Goal: Task Accomplishment & Management: Manage account settings

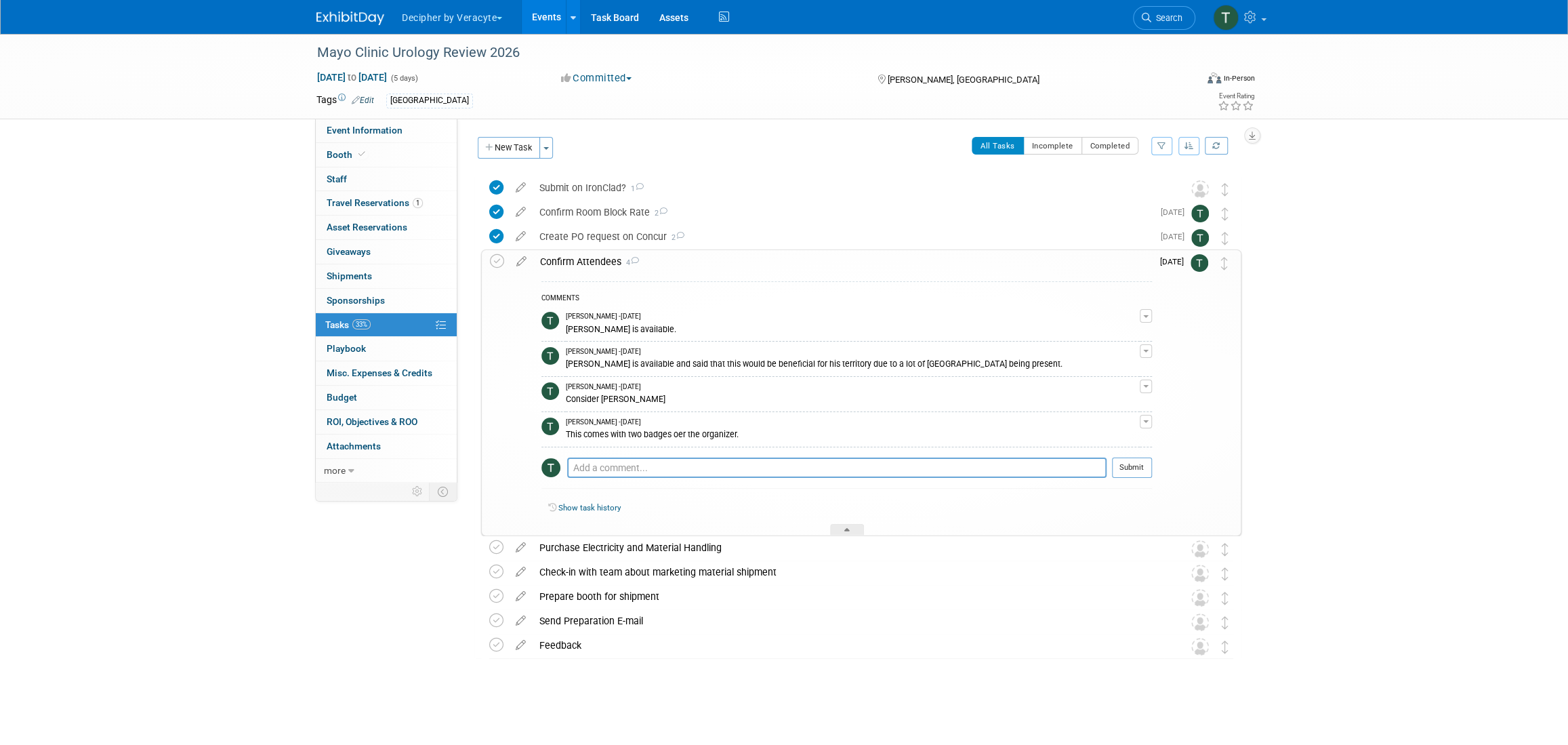
click at [555, 26] on link "Events" at bounding box center [546, 17] width 49 height 34
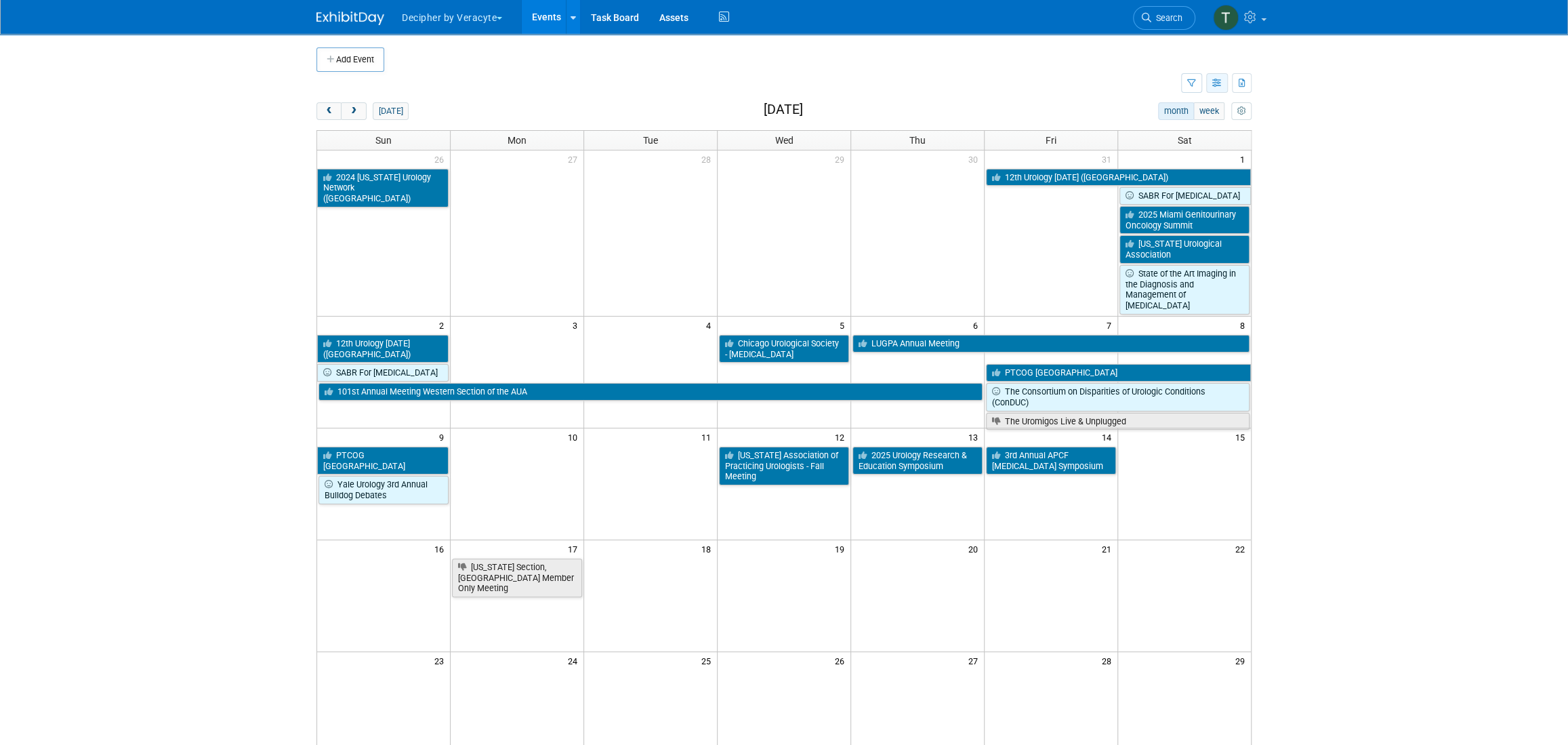
click at [1219, 83] on icon "button" at bounding box center [1217, 84] width 10 height 9
click at [1201, 133] on link "List View" at bounding box center [1160, 130] width 114 height 19
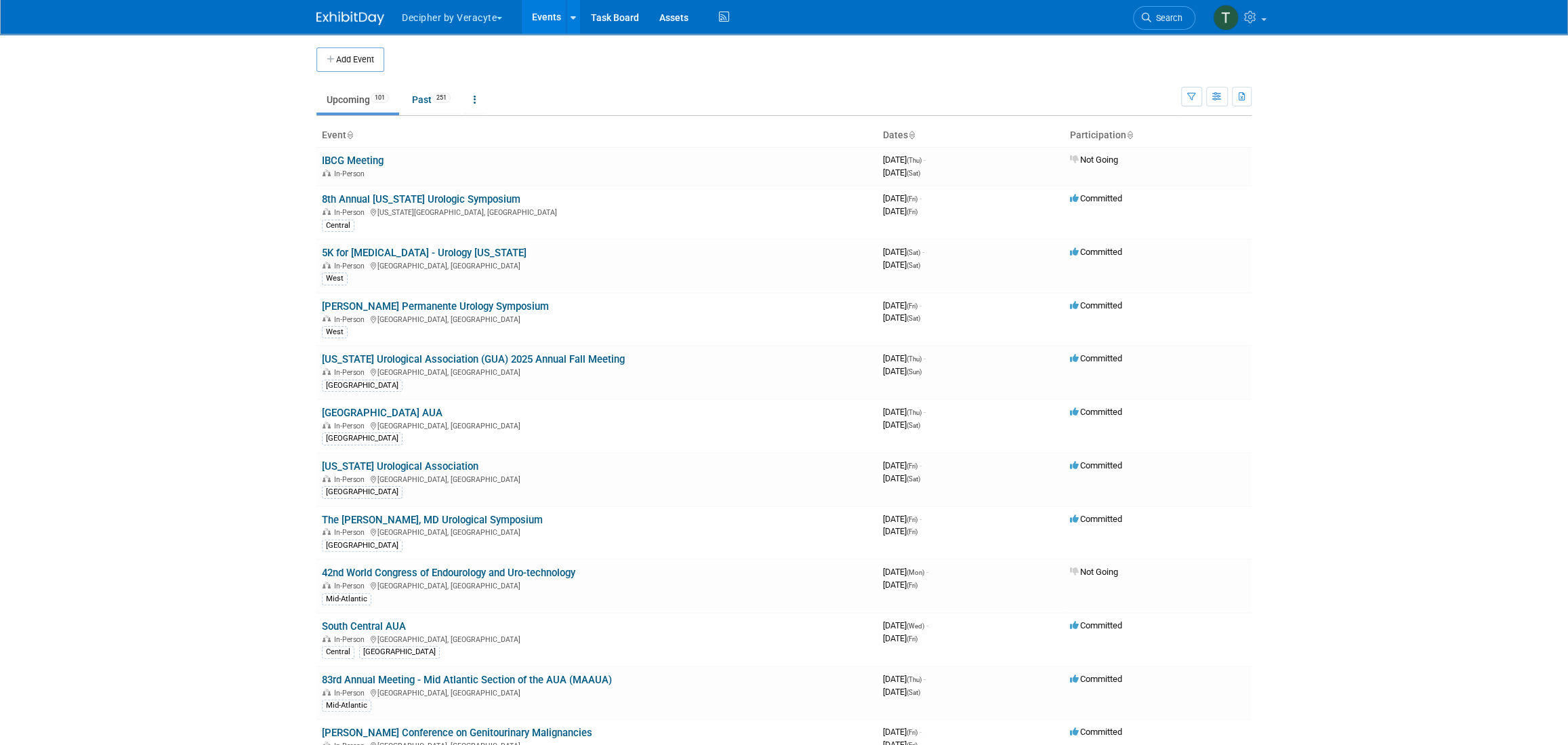
scroll to position [2863, 0]
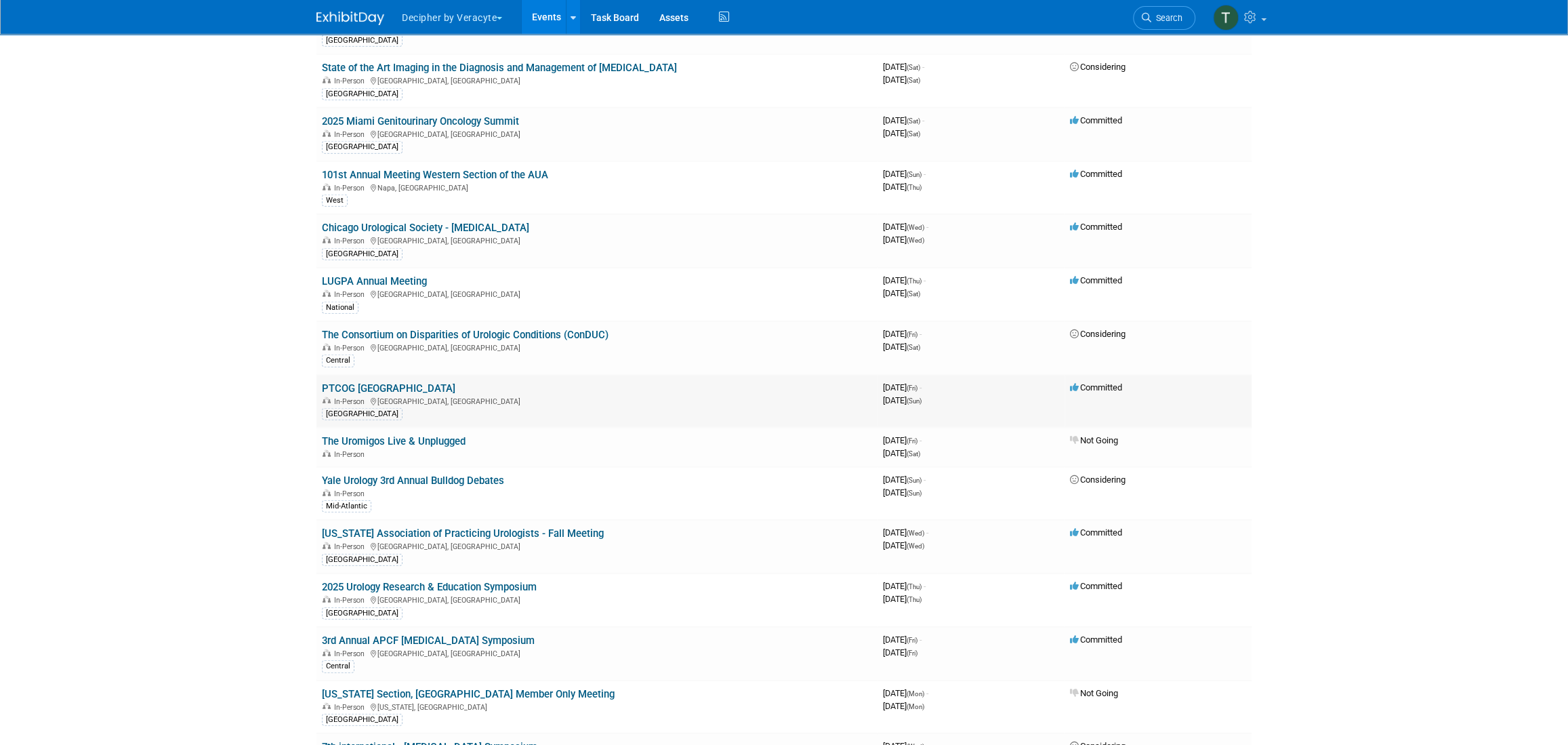
click at [413, 383] on link "PTCOG [GEOGRAPHIC_DATA]" at bounding box center [388, 388] width 133 height 13
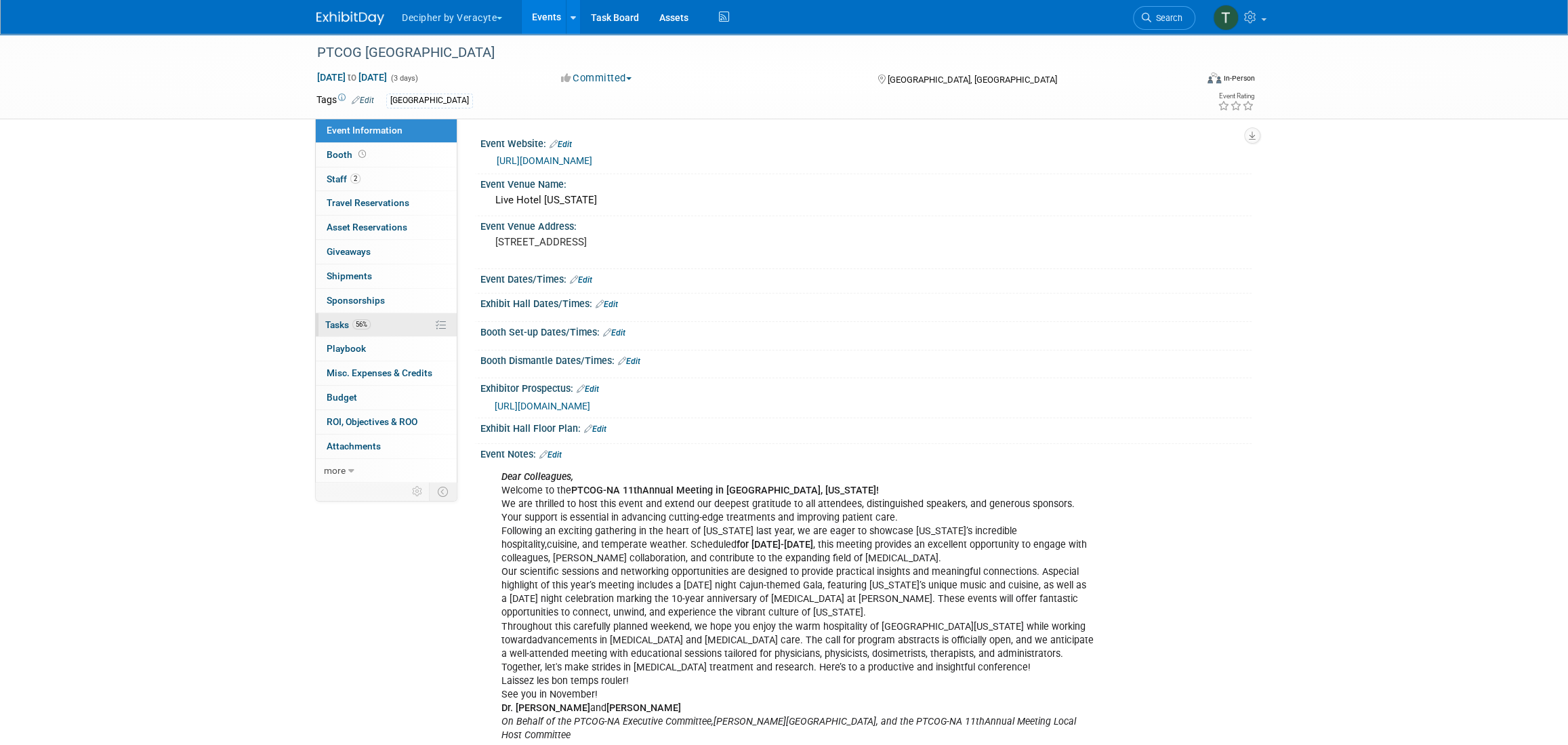
click at [407, 331] on link "56% Tasks 56%" at bounding box center [387, 325] width 141 height 23
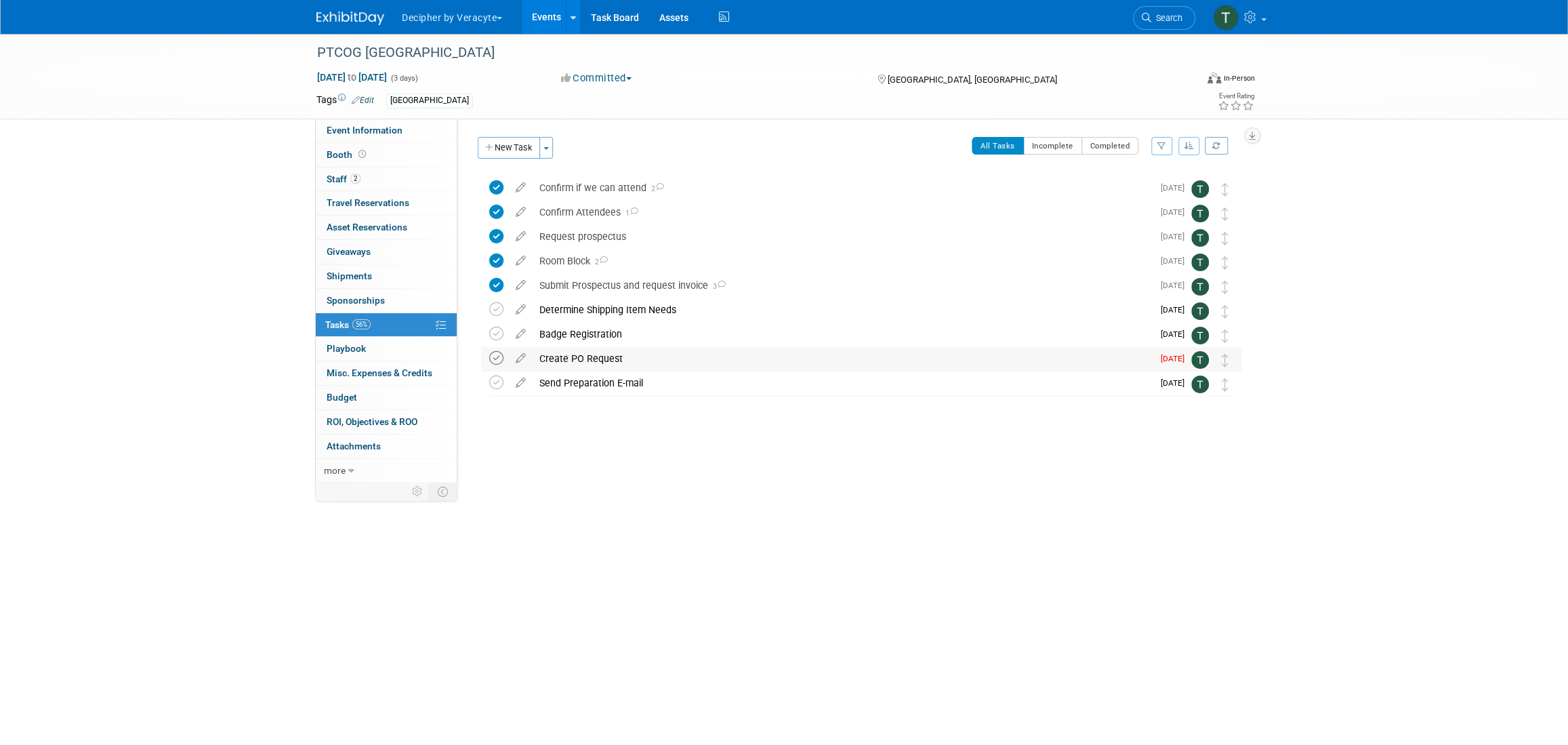
click at [495, 352] on icon at bounding box center [496, 358] width 14 height 14
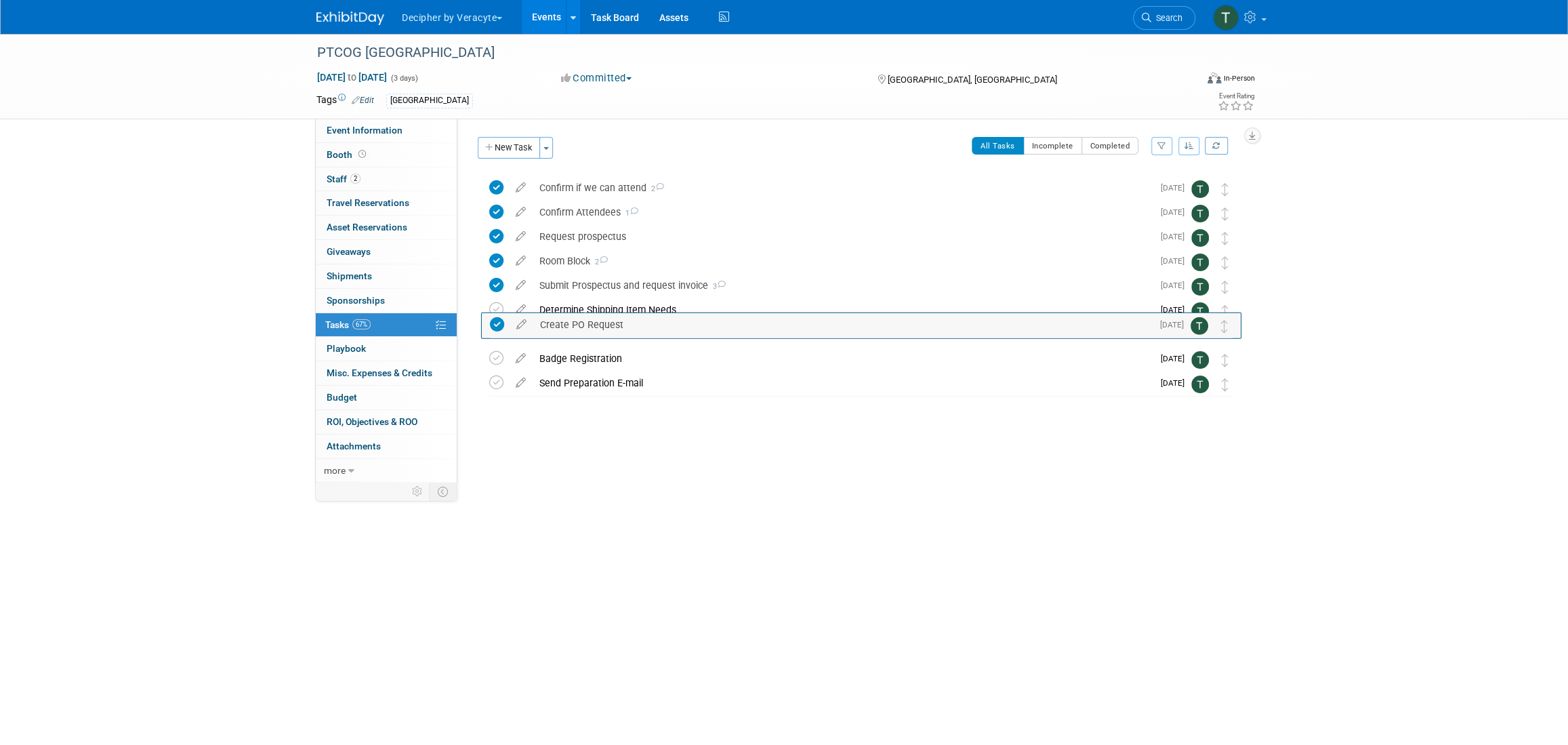
drag, startPoint x: 1219, startPoint y: 358, endPoint x: 1219, endPoint y: 318, distance: 40.0
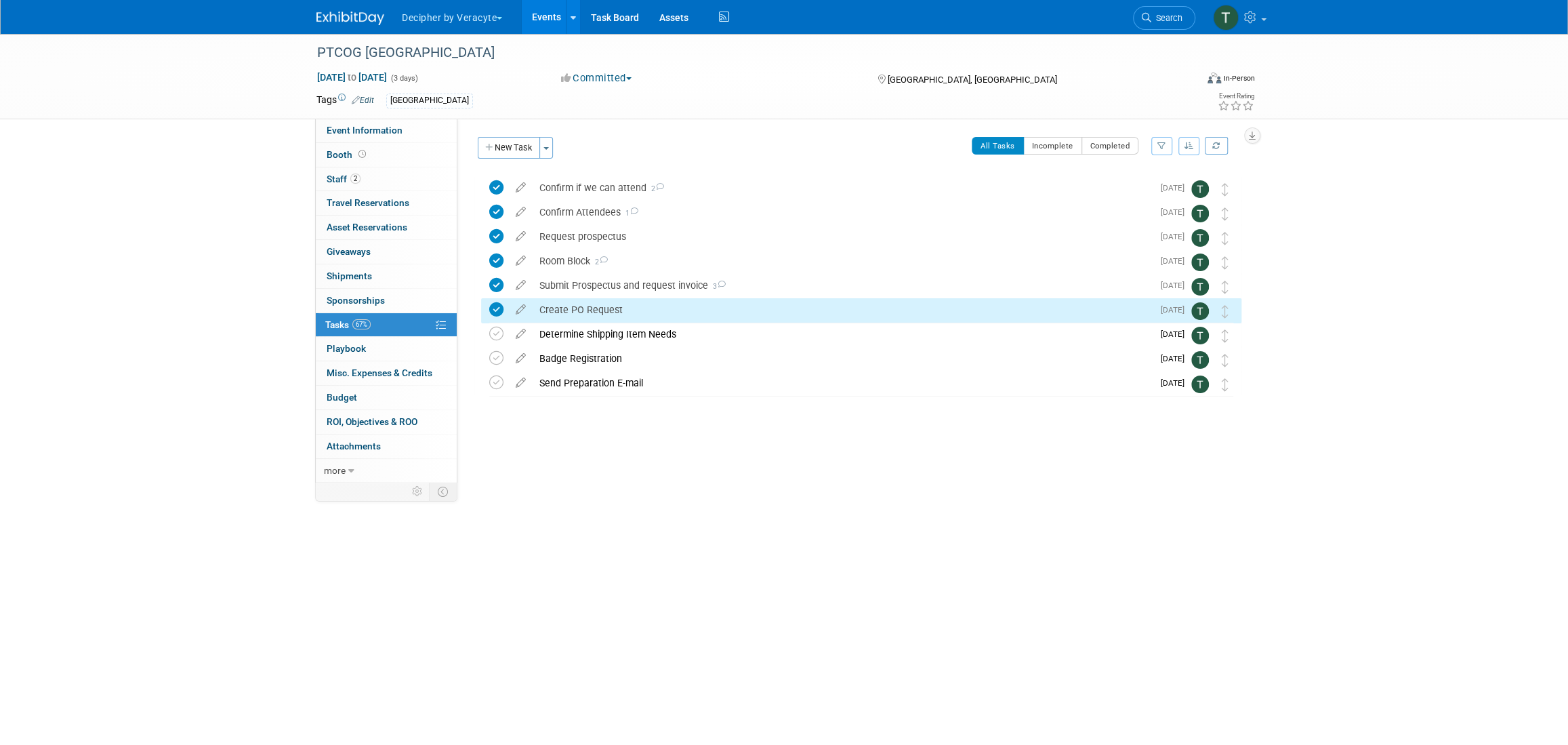
click at [669, 319] on div "Create PO Request" at bounding box center [842, 310] width 620 height 23
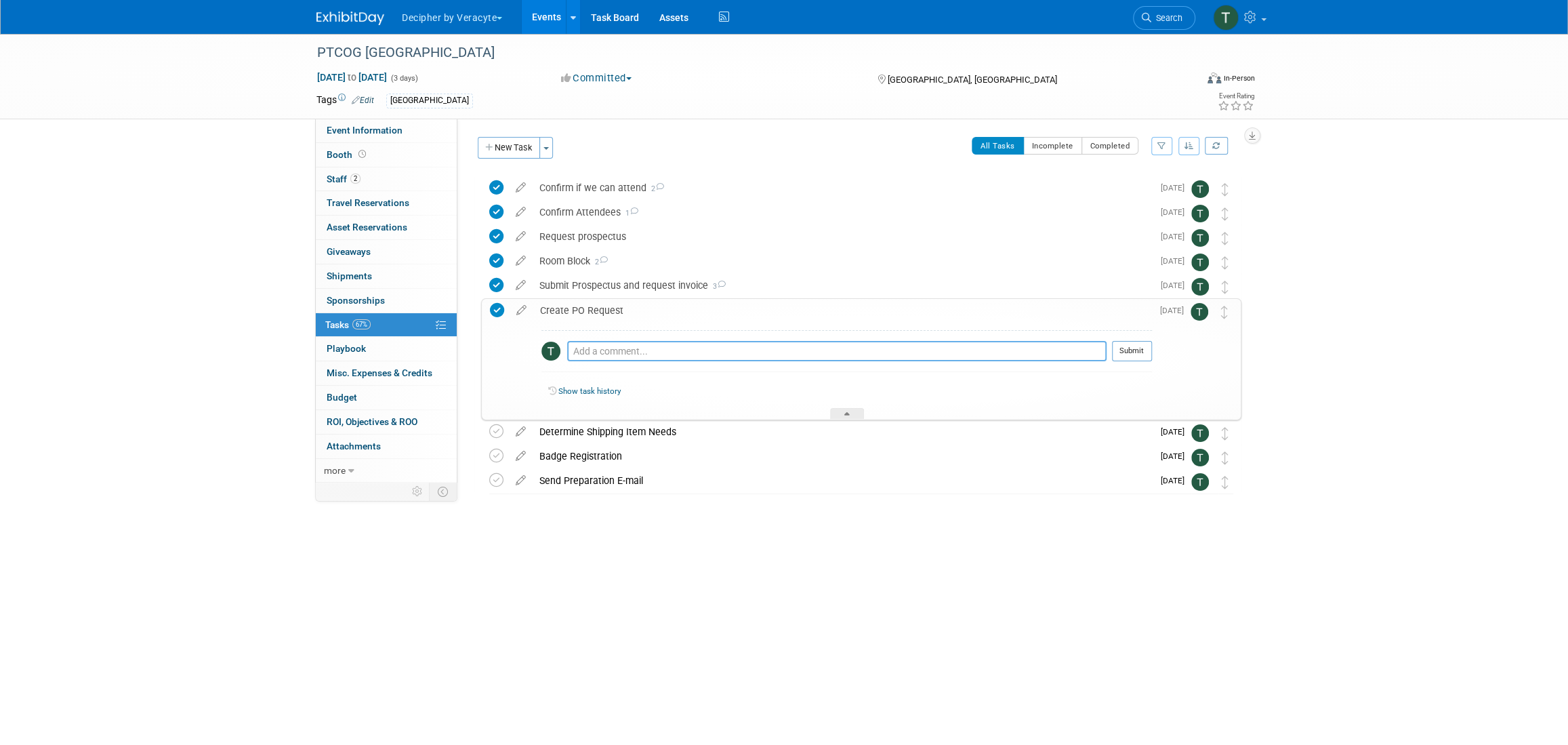
click at [671, 346] on textarea at bounding box center [836, 351] width 539 height 20
type textarea "sent via email"
click at [1124, 355] on button "Submit" at bounding box center [1132, 351] width 40 height 20
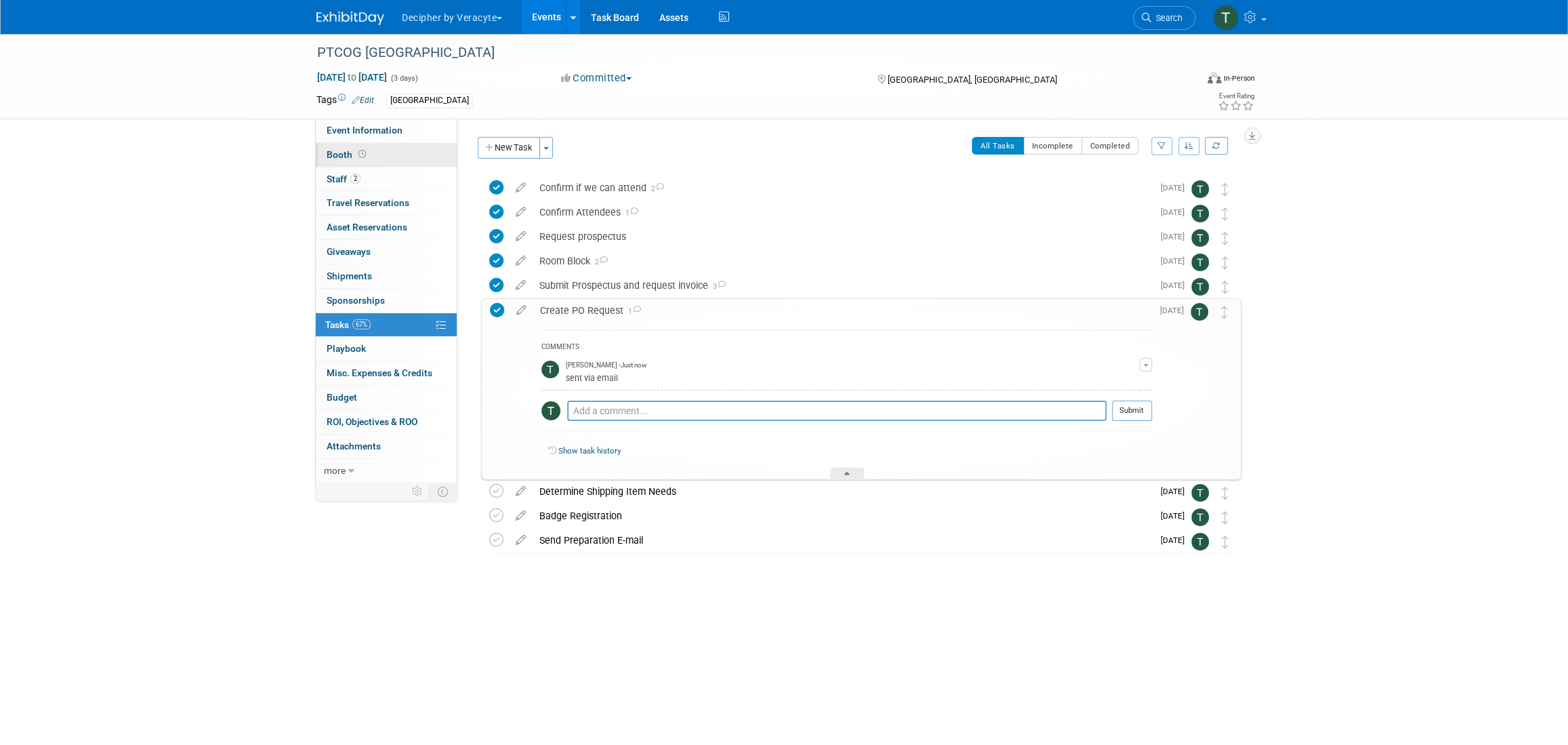
click at [414, 157] on link "Booth" at bounding box center [387, 154] width 141 height 23
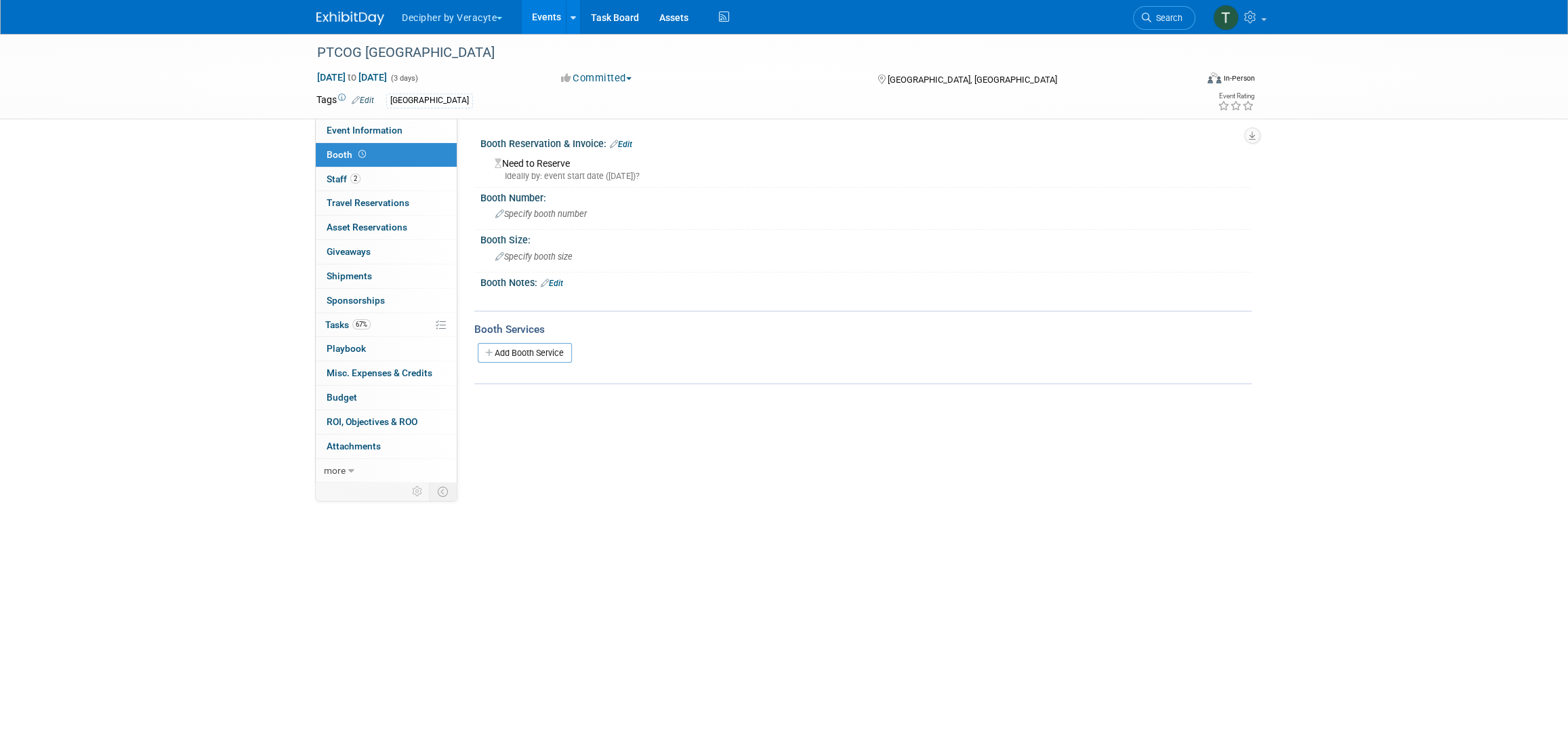
click at [619, 140] on link "Edit" at bounding box center [620, 143] width 23 height 9
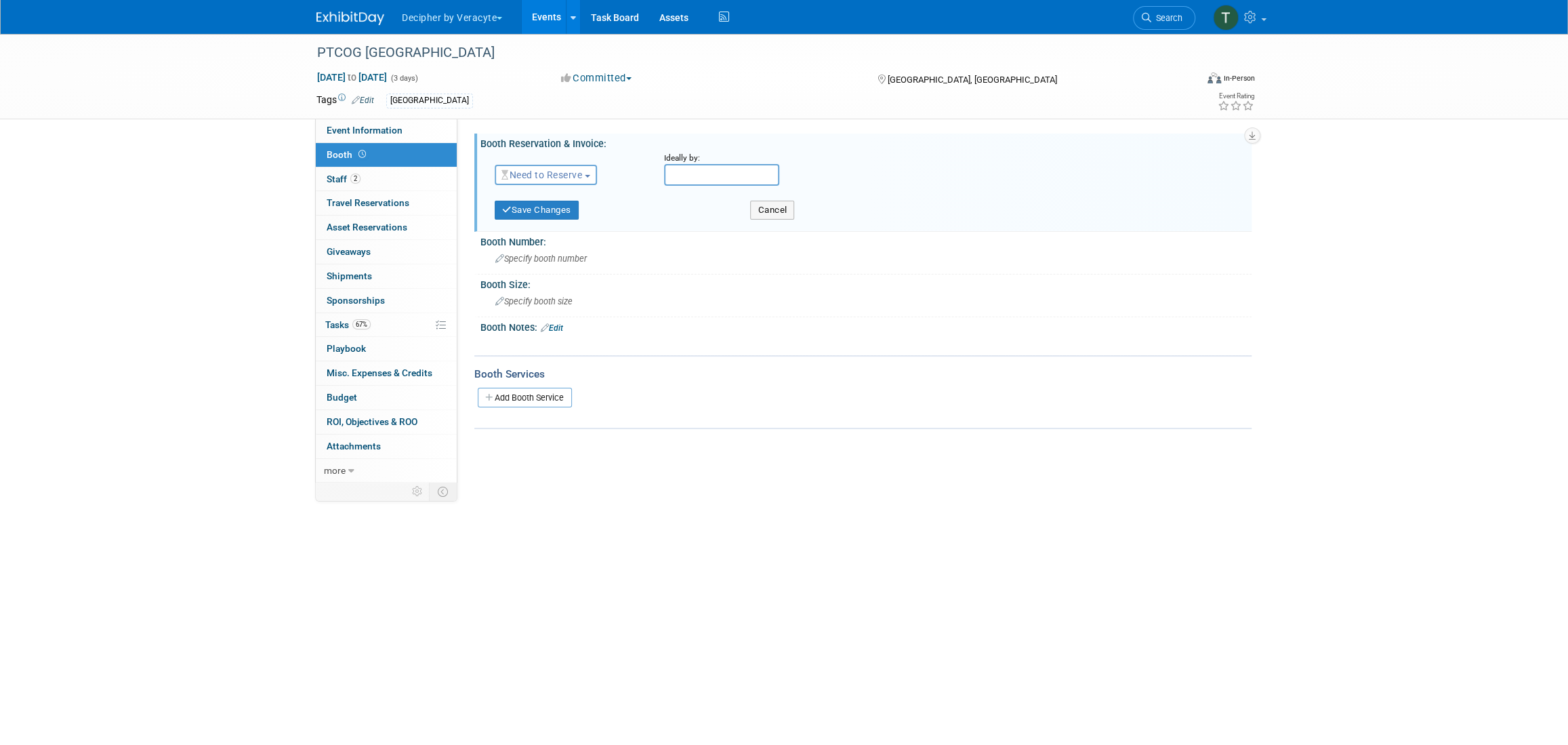
click at [556, 178] on span "Need to Reserve" at bounding box center [542, 175] width 80 height 11
click at [560, 211] on link "Reserved" at bounding box center [568, 216] width 145 height 19
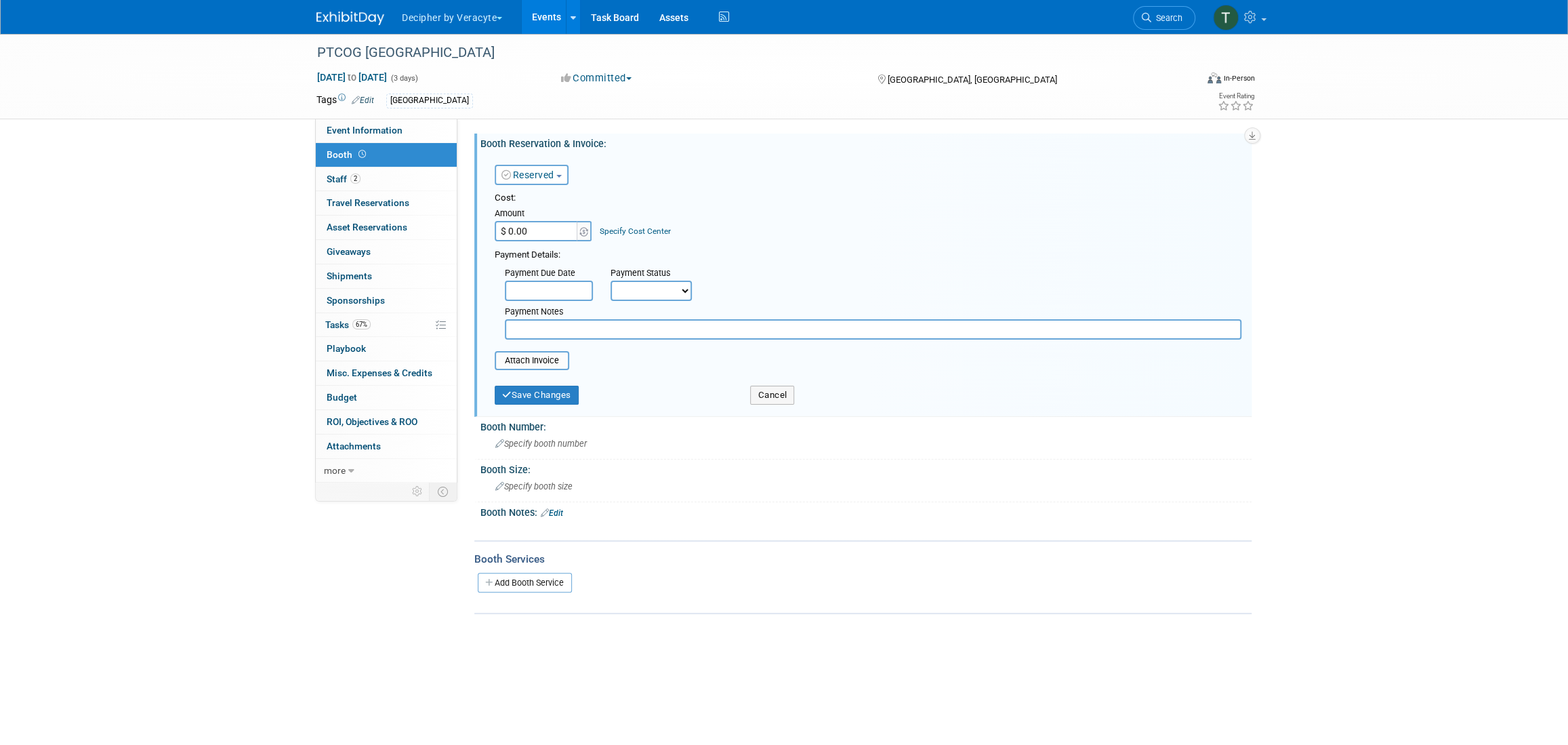
click at [548, 225] on input "$ 0.00" at bounding box center [537, 231] width 85 height 20
type input "$ 7,000.00"
click at [551, 394] on button "Save Changes" at bounding box center [537, 395] width 84 height 19
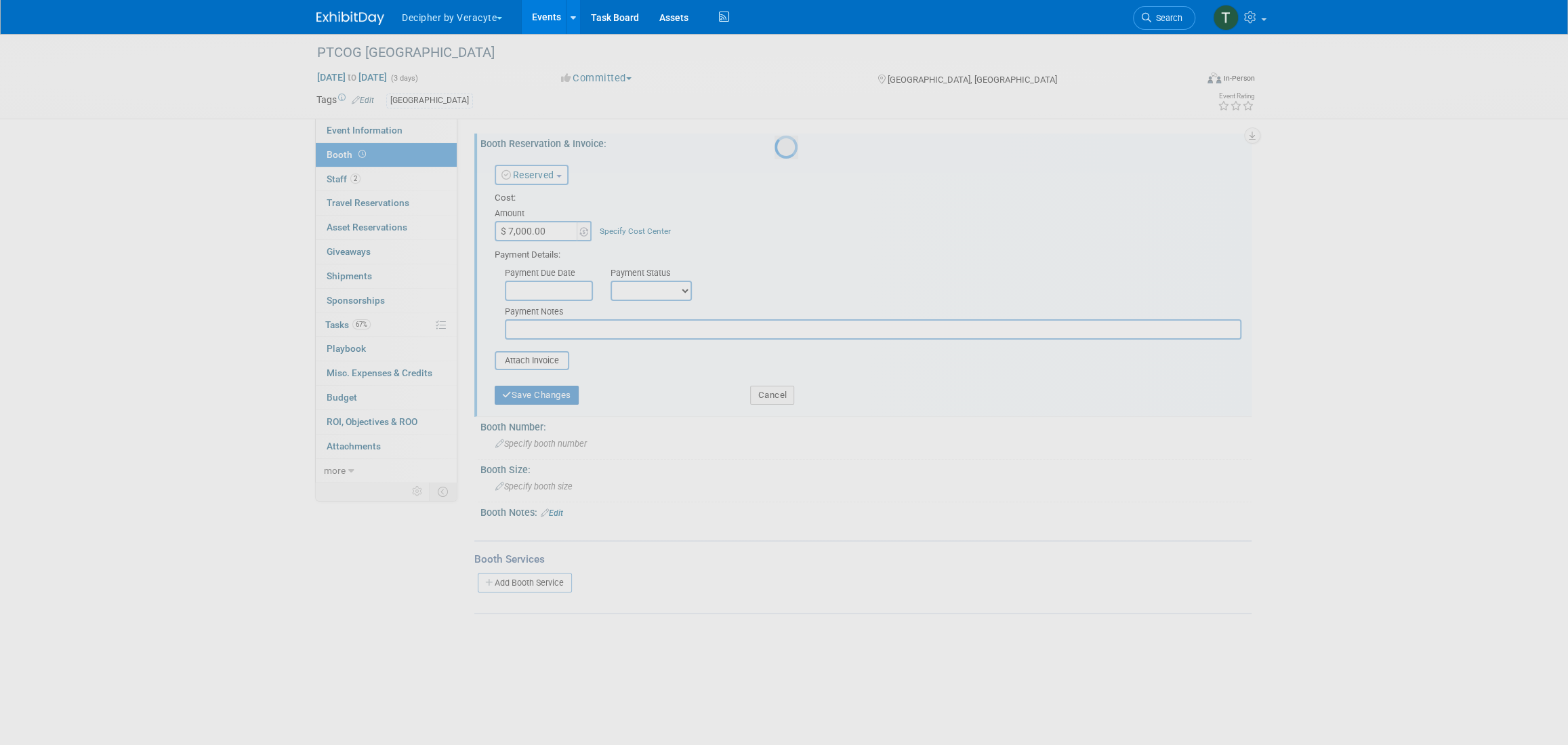
click at [775, 395] on div at bounding box center [784, 372] width 19 height 745
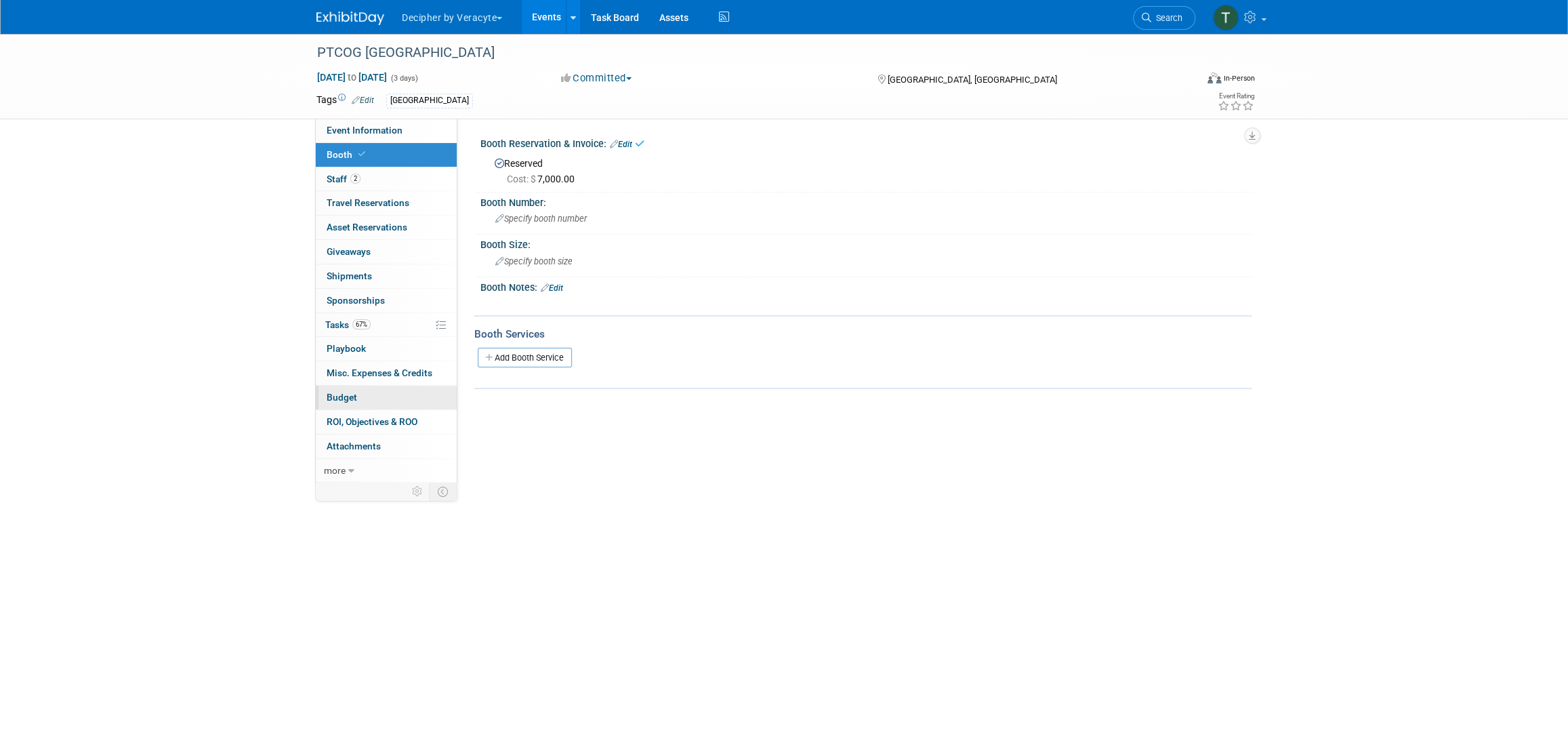
click at [376, 395] on link "Budget" at bounding box center [387, 398] width 141 height 23
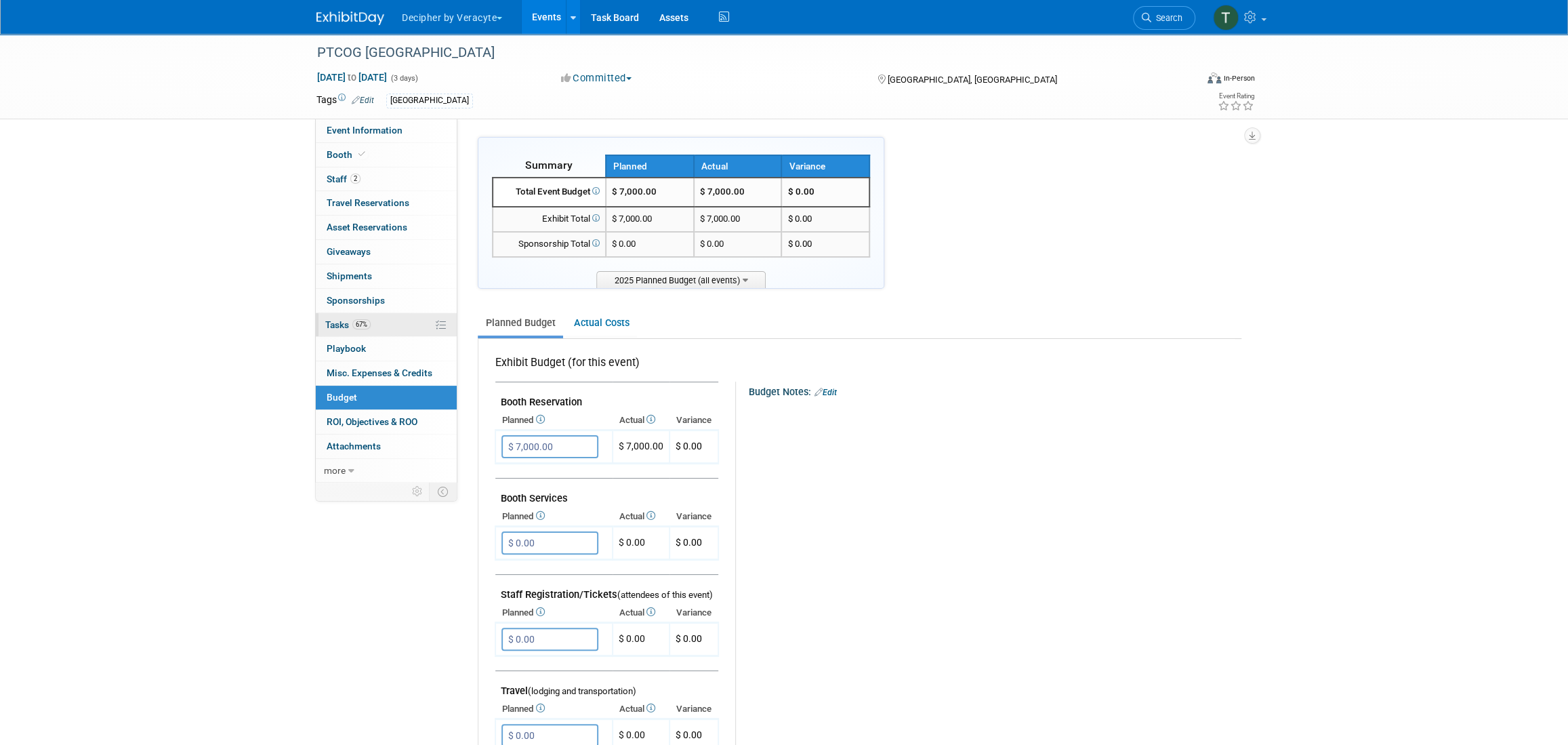
click at [369, 324] on span "67%" at bounding box center [361, 325] width 18 height 10
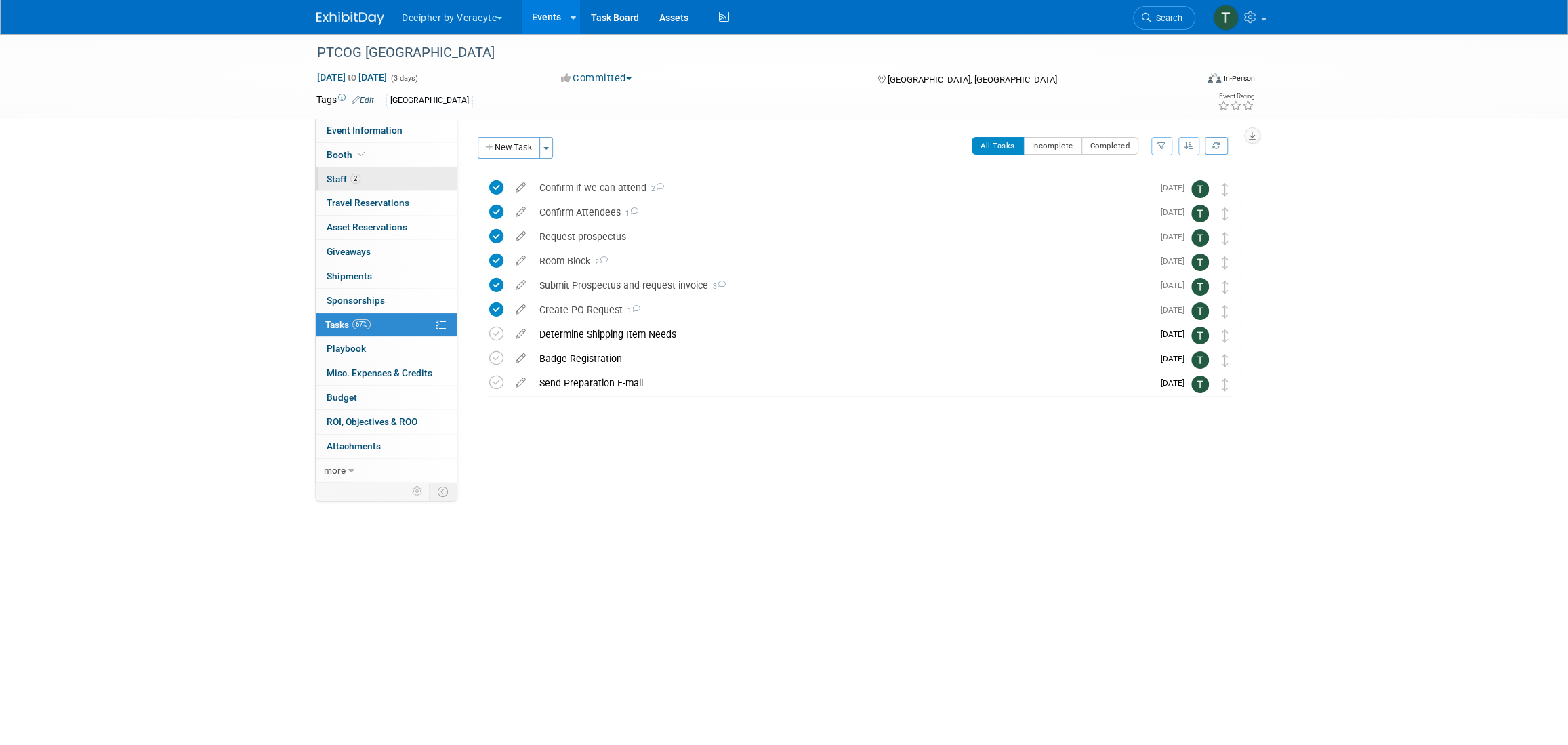
click at [439, 181] on link "2 Staff 2" at bounding box center [387, 180] width 141 height 23
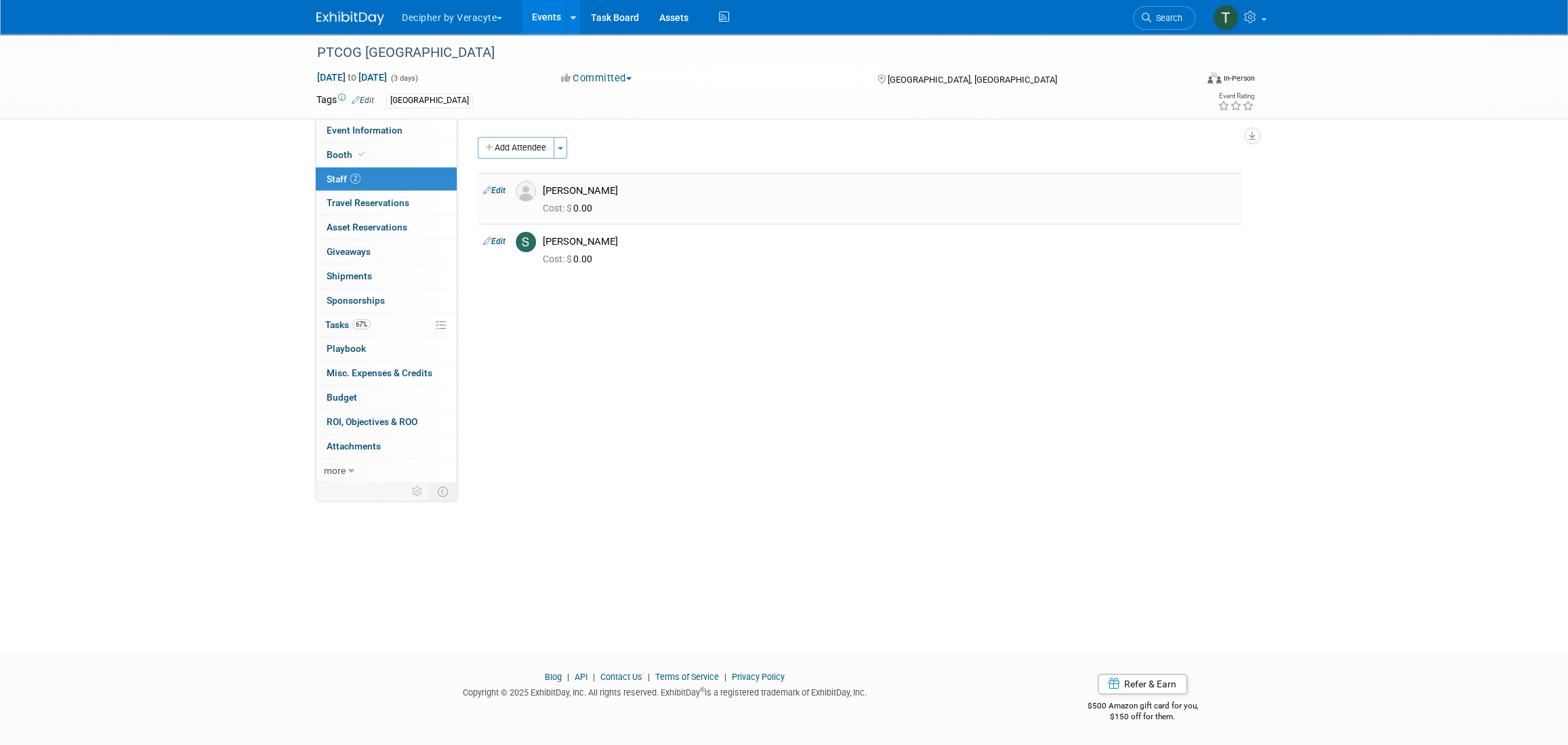
drag, startPoint x: 615, startPoint y: 189, endPoint x: 548, endPoint y: 190, distance: 67.0
click at [548, 190] on div "[PERSON_NAME]" at bounding box center [889, 190] width 693 height 13
copy div "[PERSON_NAME]"
drag, startPoint x: 548, startPoint y: 242, endPoint x: 627, endPoint y: 244, distance: 79.0
click at [627, 244] on div "[PERSON_NAME]" at bounding box center [889, 241] width 693 height 13
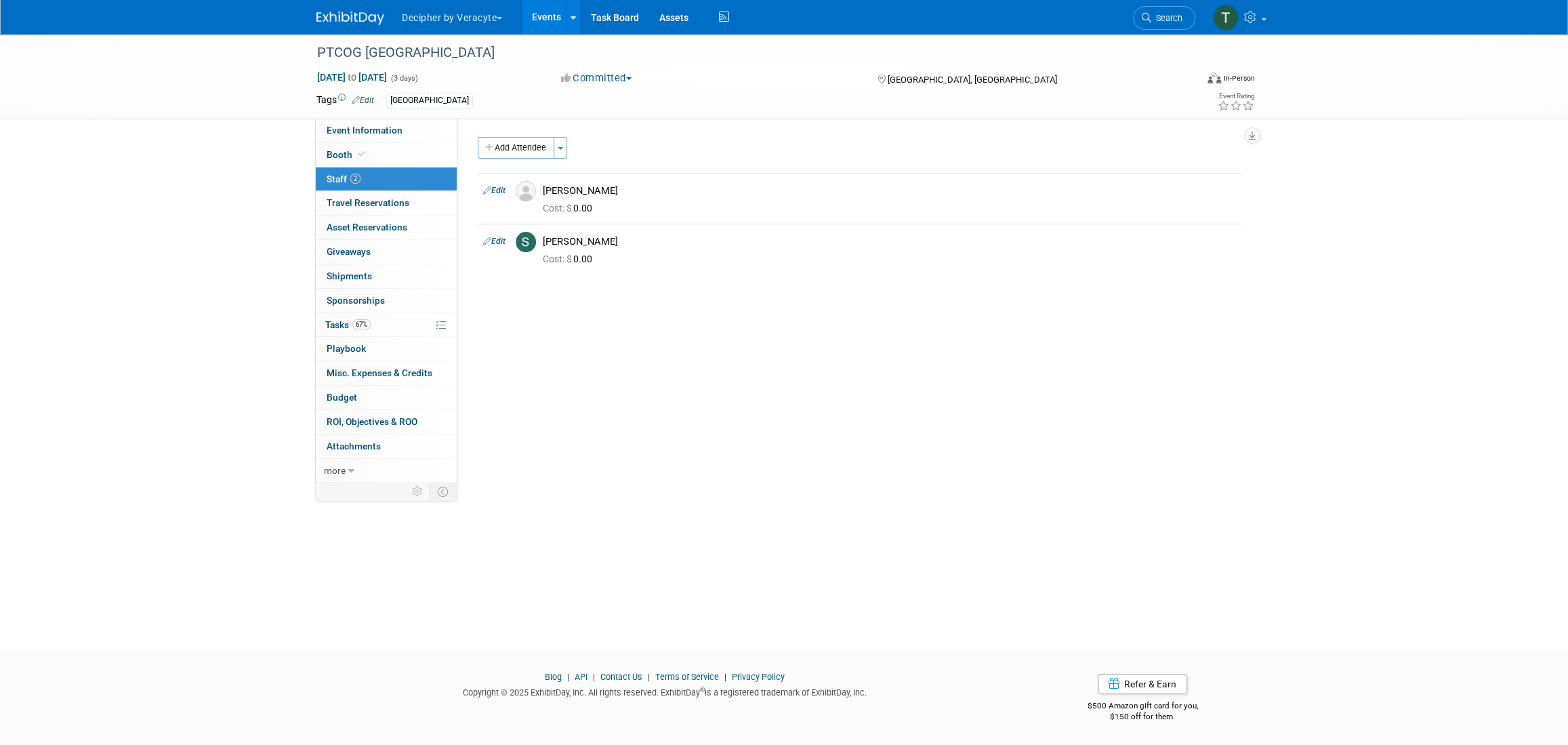
copy div "cott Kiedrowski"
click at [538, 23] on link "Events" at bounding box center [546, 17] width 49 height 34
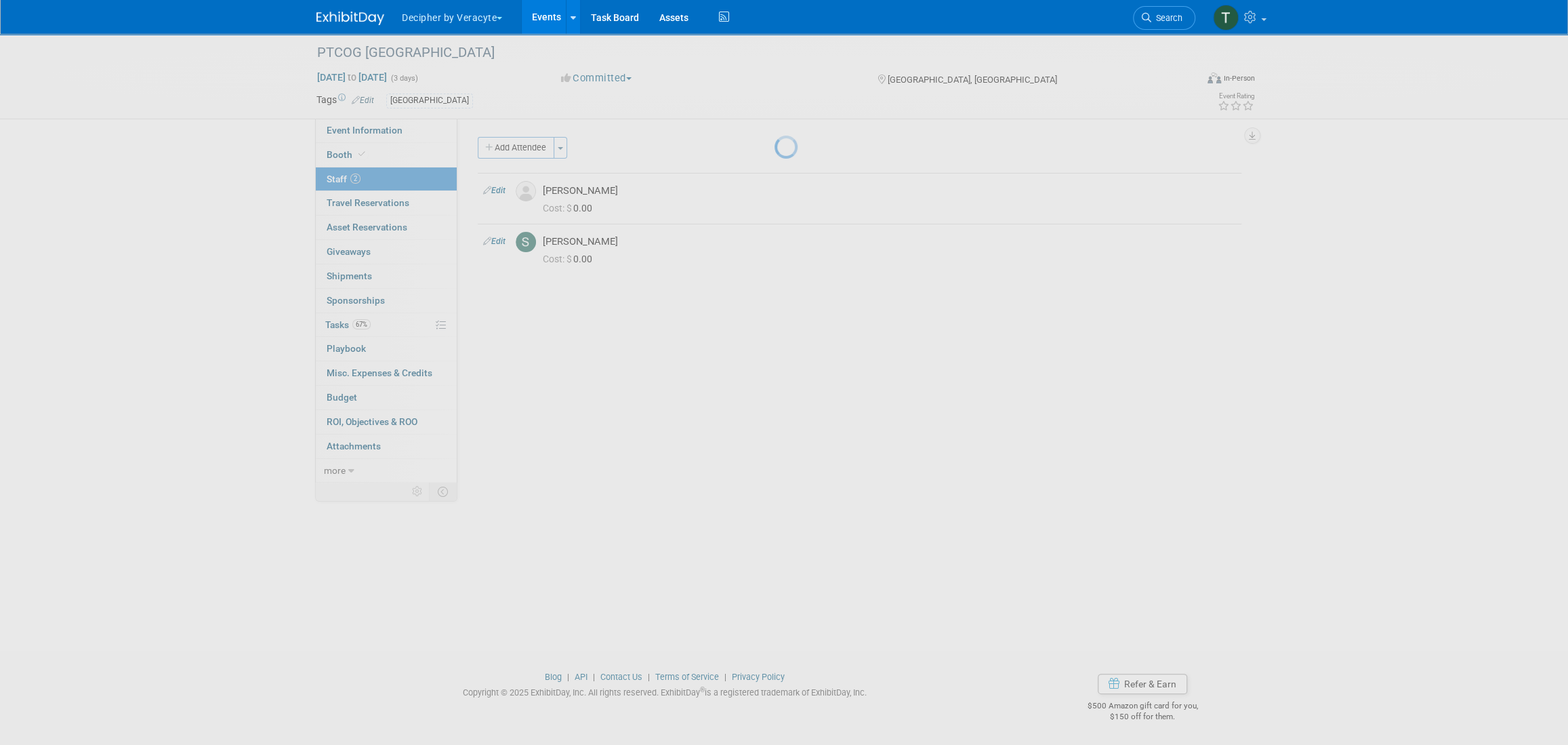
click at [538, 23] on link "Events" at bounding box center [546, 17] width 49 height 34
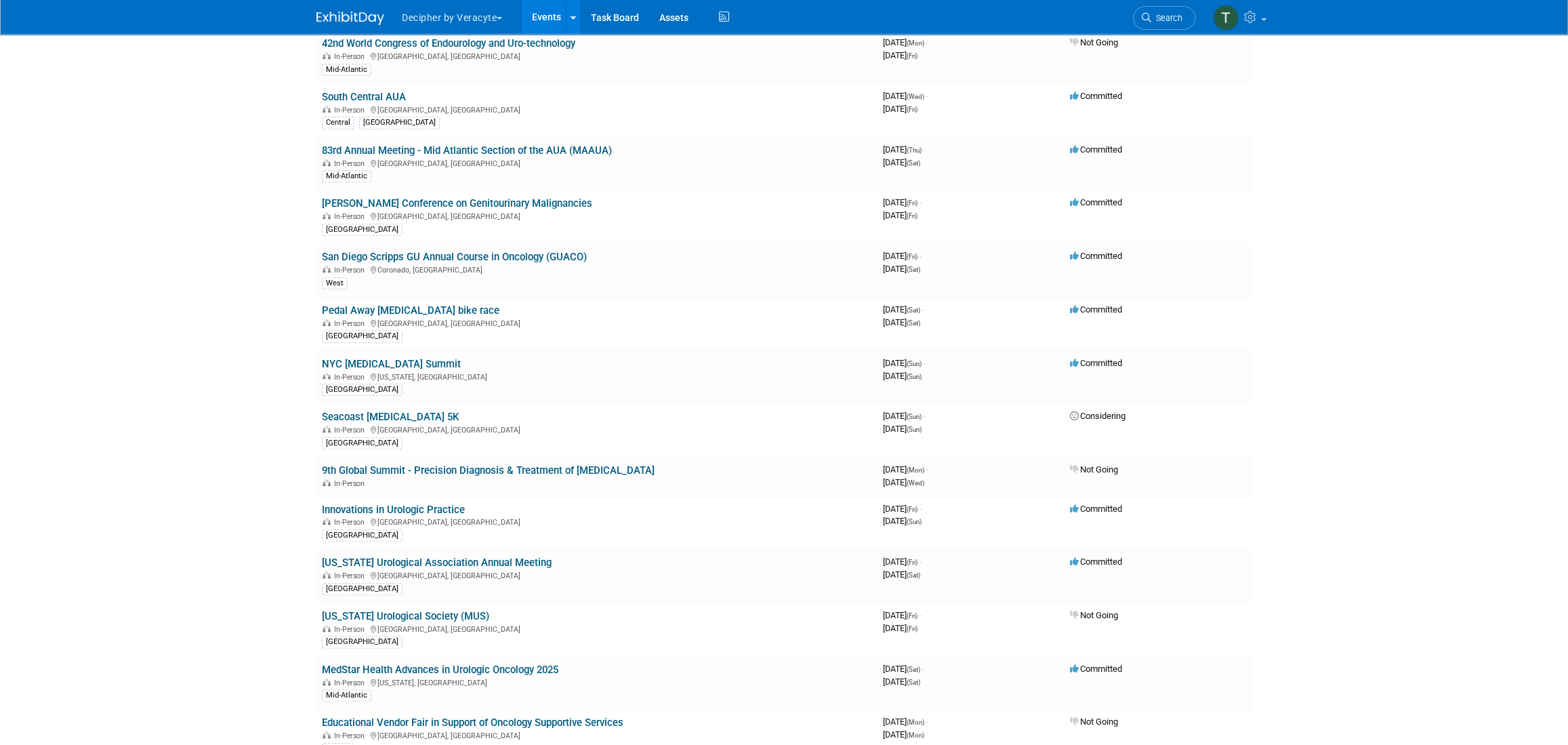
scroll to position [1642, 0]
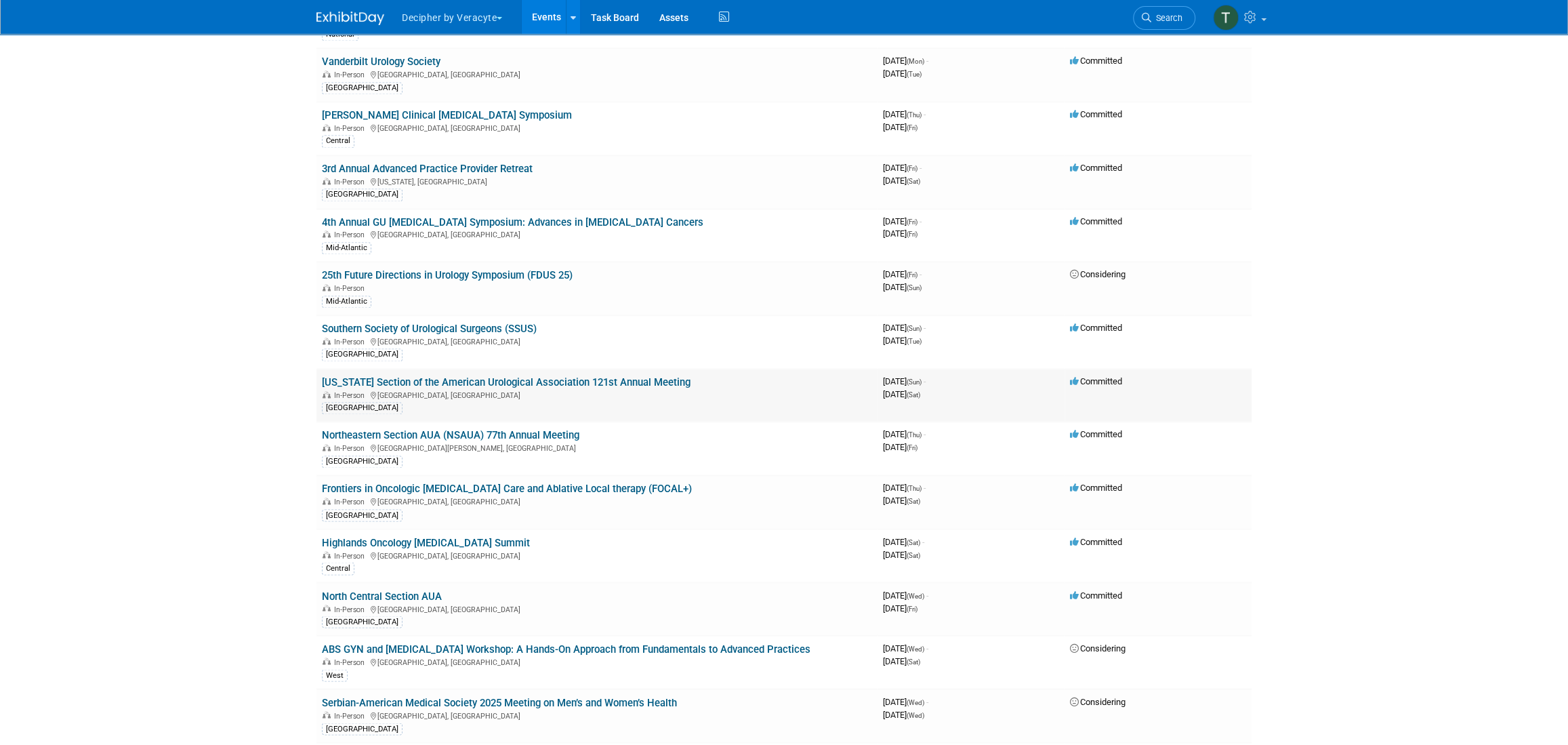
click at [551, 369] on td "New York Section of the American Urological Association 121st Annual Meeting In…" at bounding box center [596, 396] width 561 height 54
click at [553, 376] on link "[US_STATE] Section of the American Urological Association 121st Annual Meeting" at bounding box center [506, 382] width 369 height 13
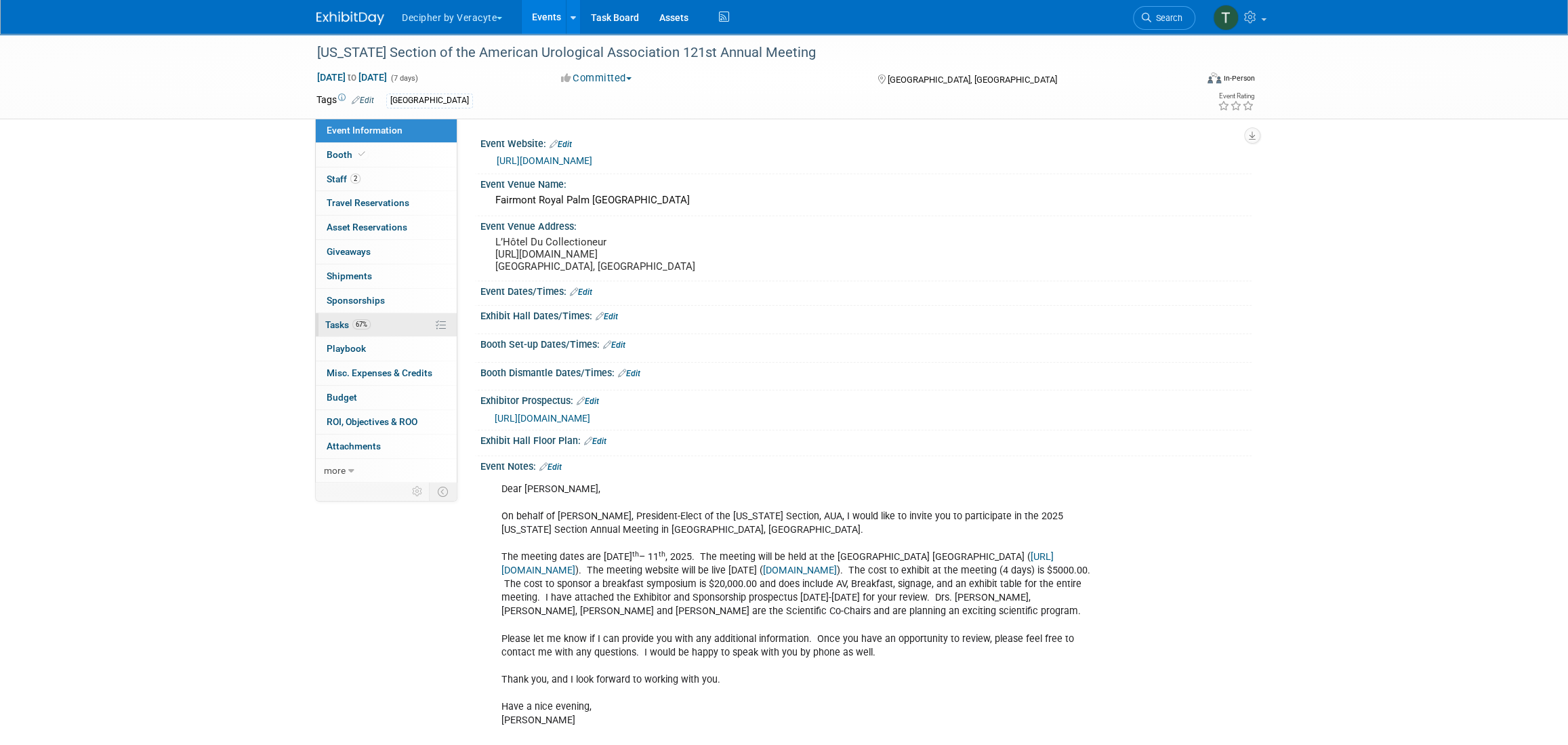
click at [364, 325] on span "67%" at bounding box center [361, 325] width 18 height 10
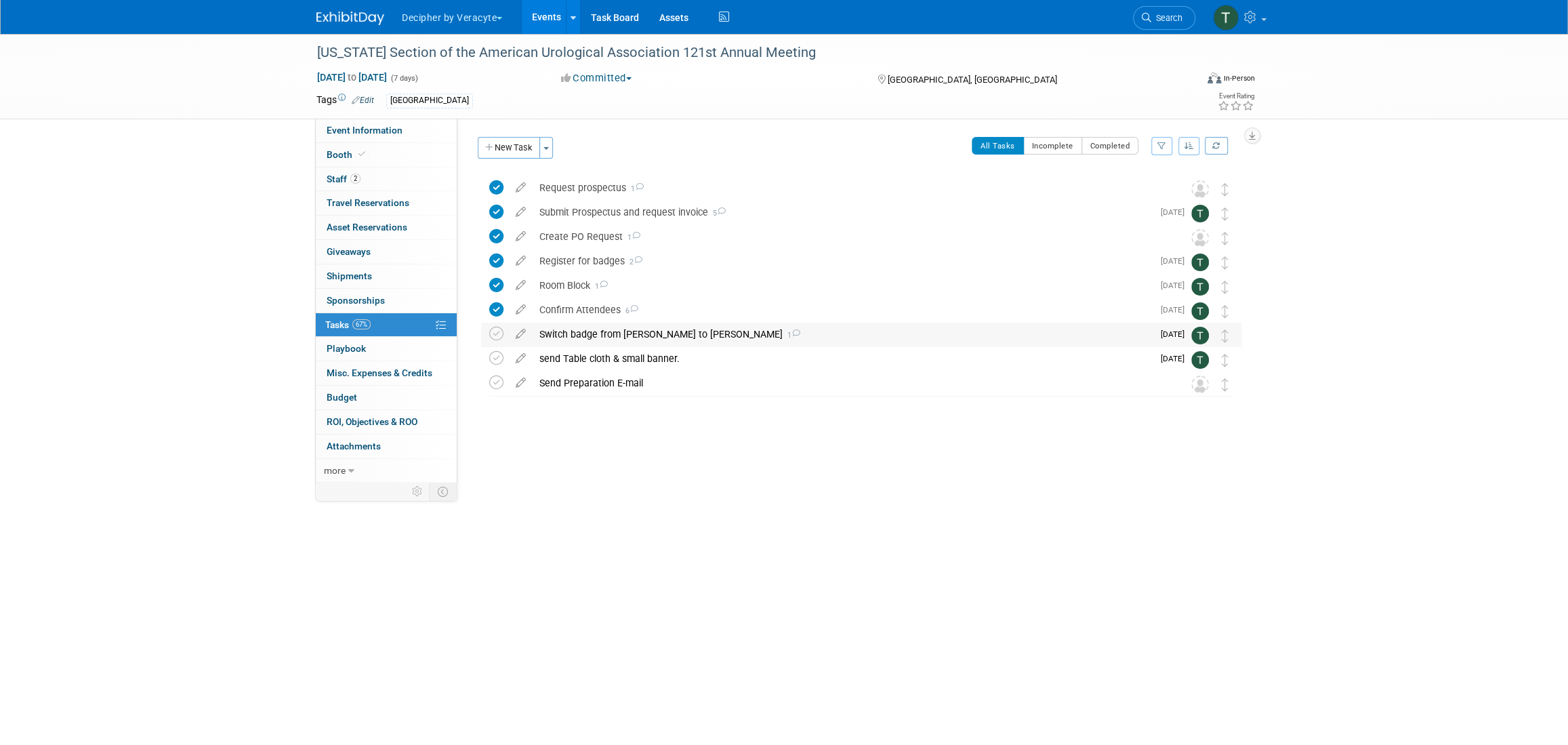
click at [485, 334] on div "Switch badge from [PERSON_NAME] to [PERSON_NAME] 1 COMMENTS [PERSON_NAME] - 4 h…" at bounding box center [861, 336] width 761 height 25
click at [496, 326] on icon at bounding box center [496, 333] width 14 height 14
click at [580, 334] on div "Switch badge from Travis to Cory 1" at bounding box center [842, 334] width 620 height 23
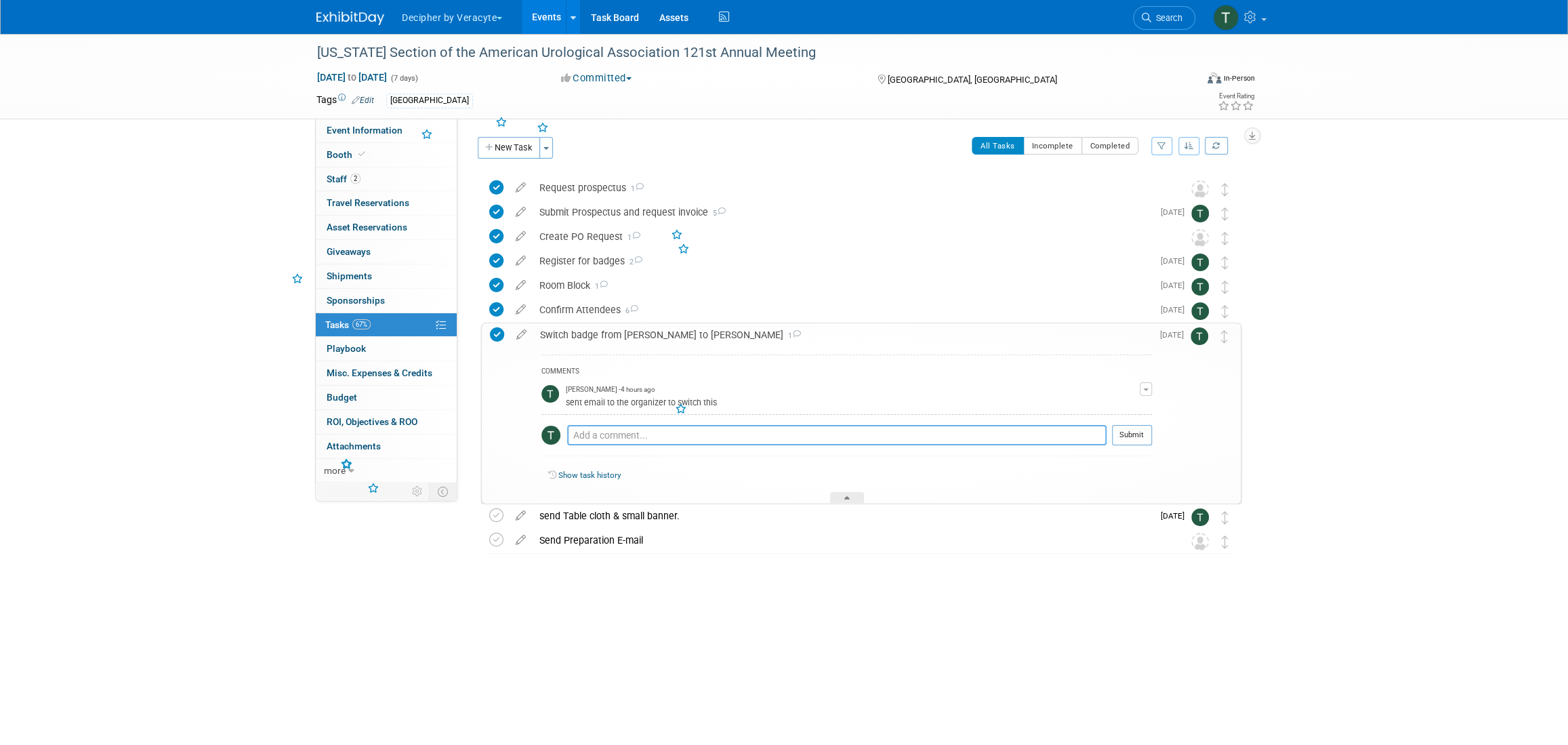
click at [626, 432] on textarea at bounding box center [836, 435] width 539 height 20
type textarea "This was completed per Michele"
click at [1131, 433] on button "Submit" at bounding box center [1132, 435] width 40 height 20
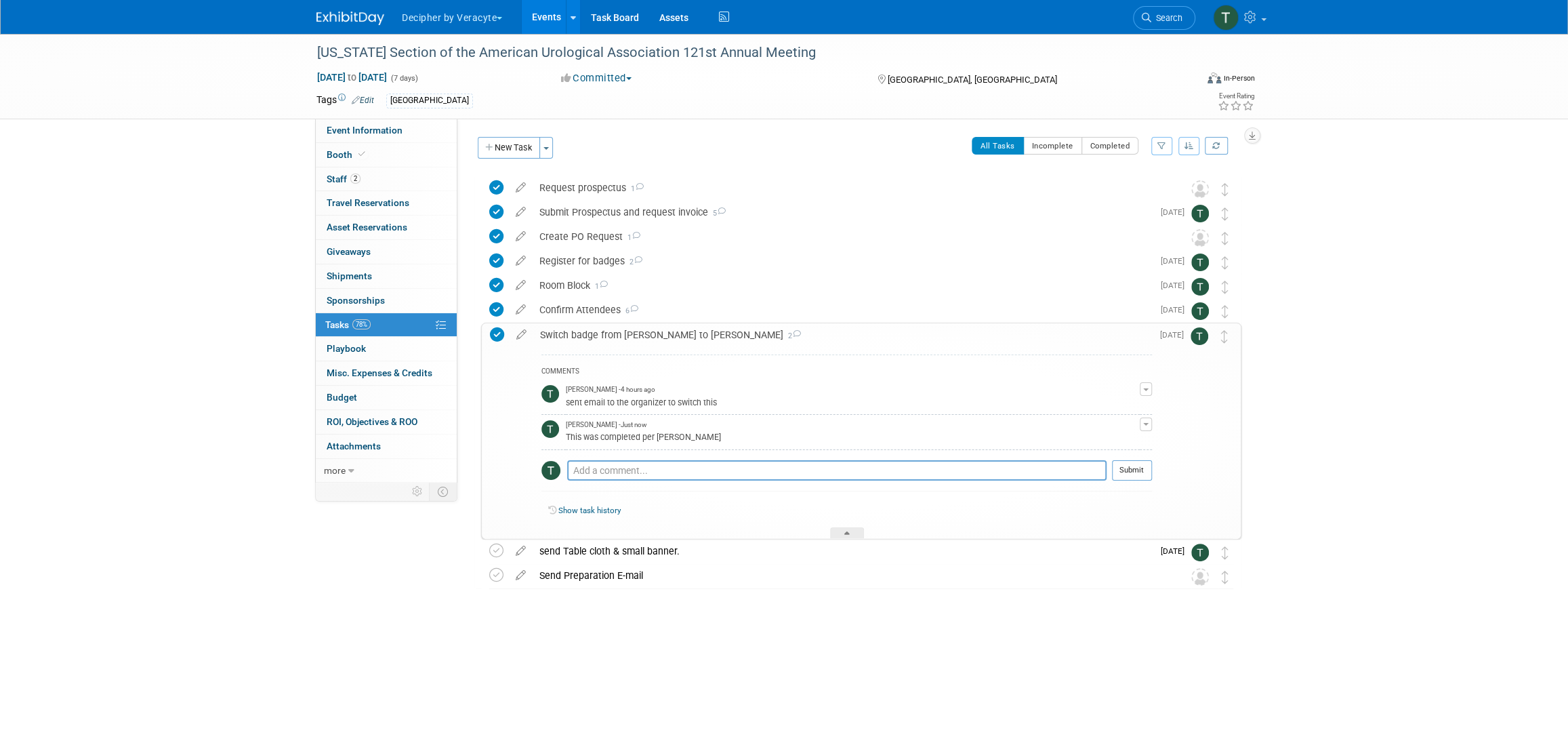
click at [655, 337] on div "Switch badge from Travis to Cory 2" at bounding box center [843, 334] width 619 height 23
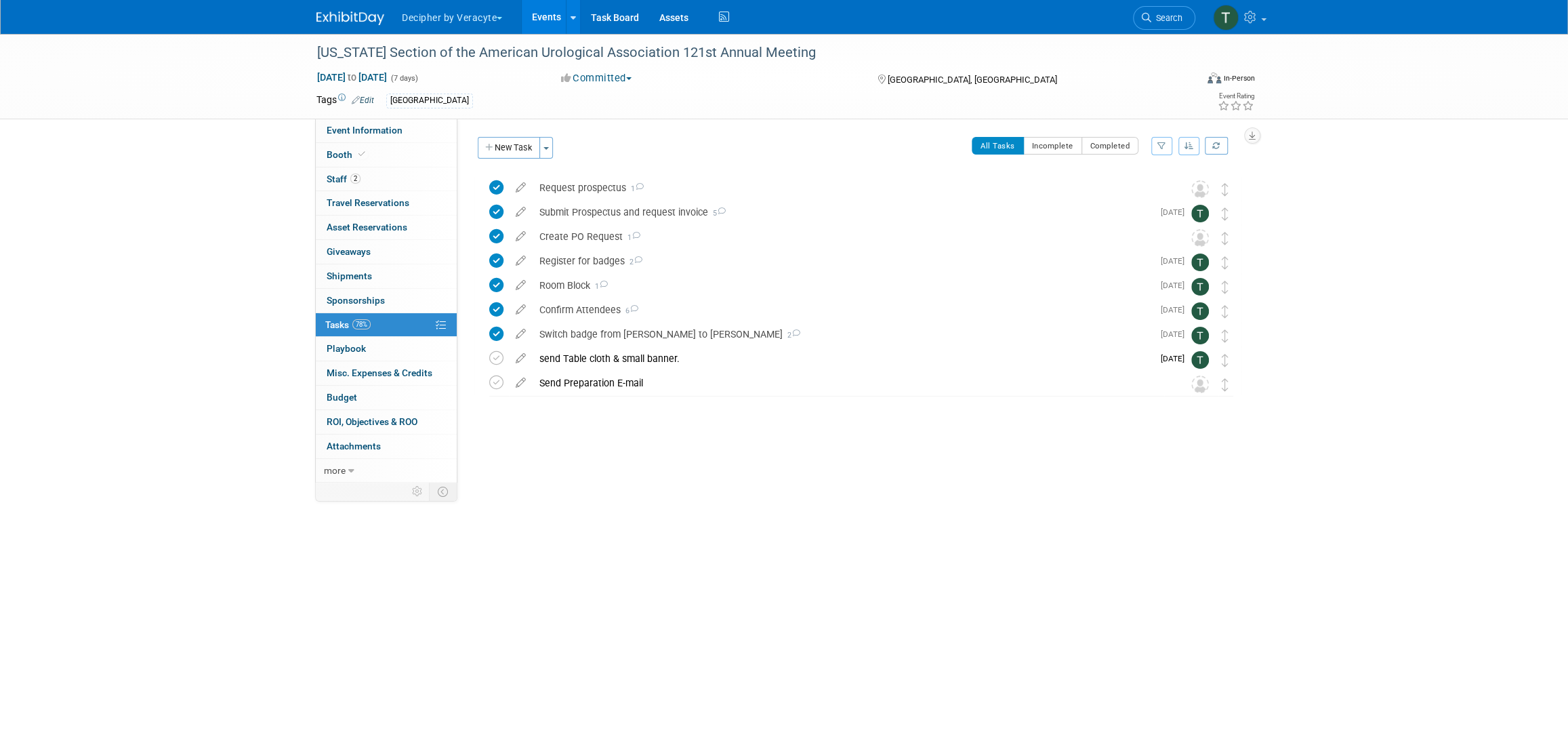
click at [541, 15] on link "Events" at bounding box center [546, 17] width 49 height 34
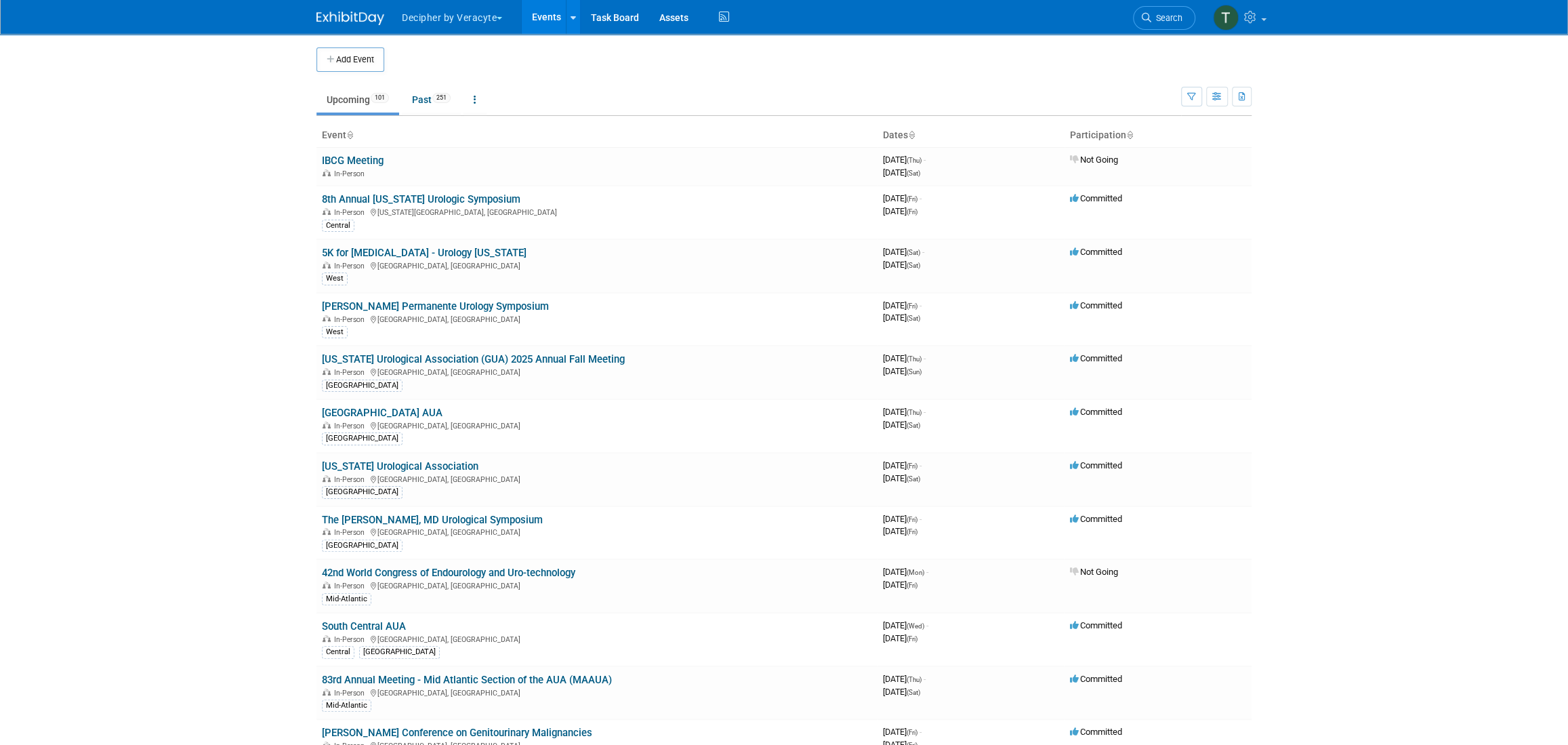
scroll to position [1376, 0]
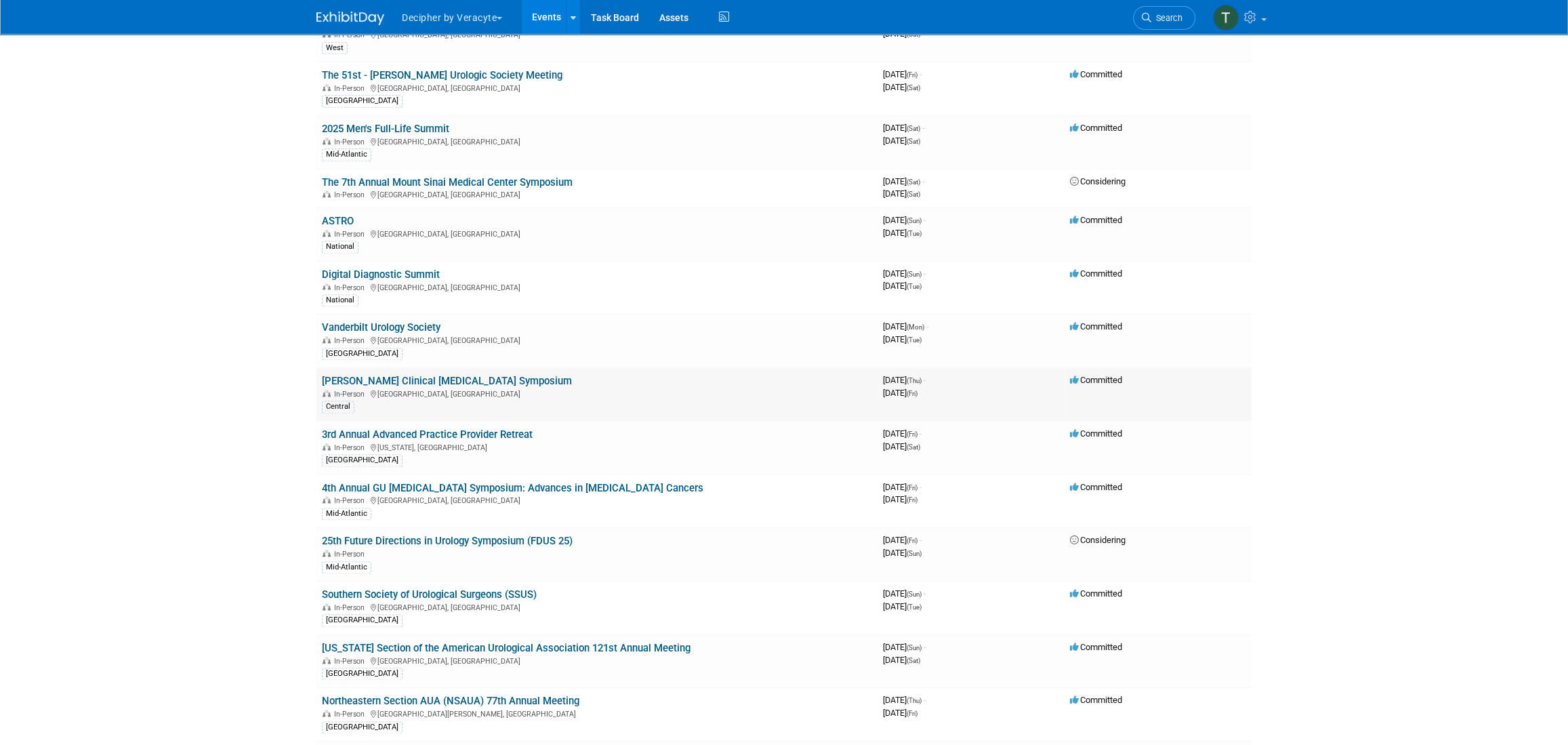
click at [480, 367] on td "[PERSON_NAME] Clinical [MEDICAL_DATA] Symposium In-Person [GEOGRAPHIC_DATA], [G…" at bounding box center [596, 394] width 561 height 54
click at [480, 375] on link "[PERSON_NAME] Clinical [MEDICAL_DATA] Symposium" at bounding box center [447, 381] width 250 height 13
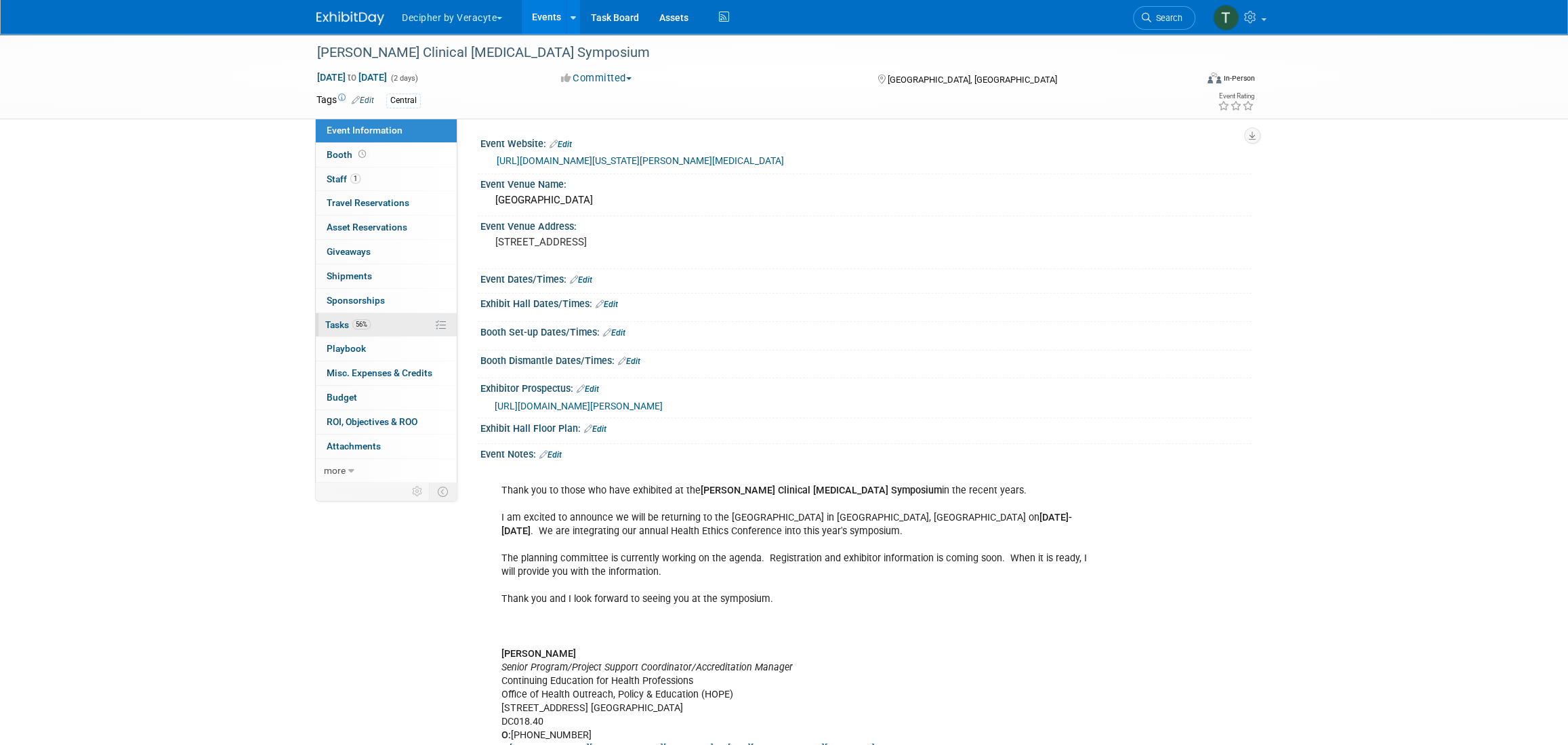
click at [402, 323] on link "56% Tasks 56%" at bounding box center [387, 325] width 141 height 23
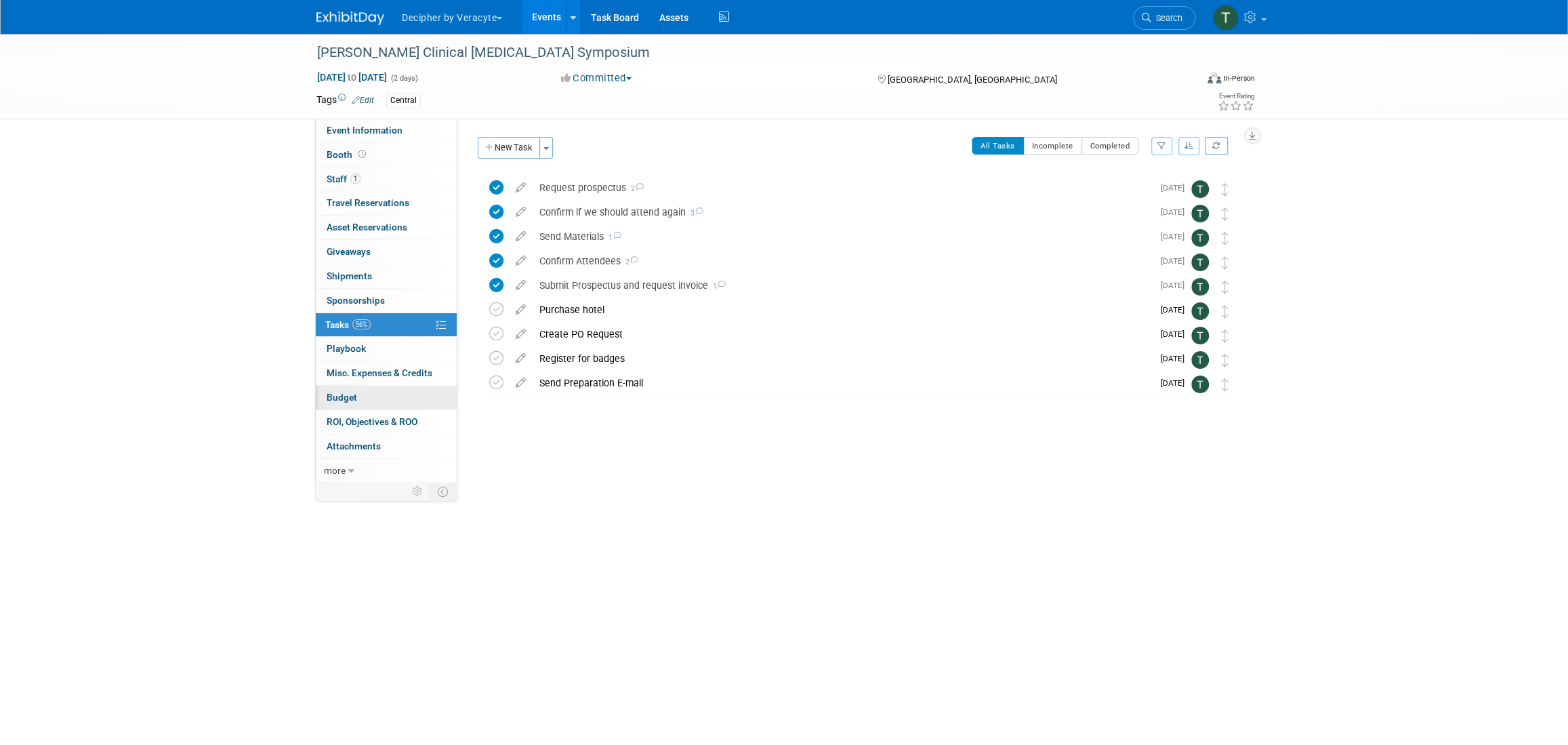
click at [375, 389] on link "Budget" at bounding box center [387, 398] width 141 height 23
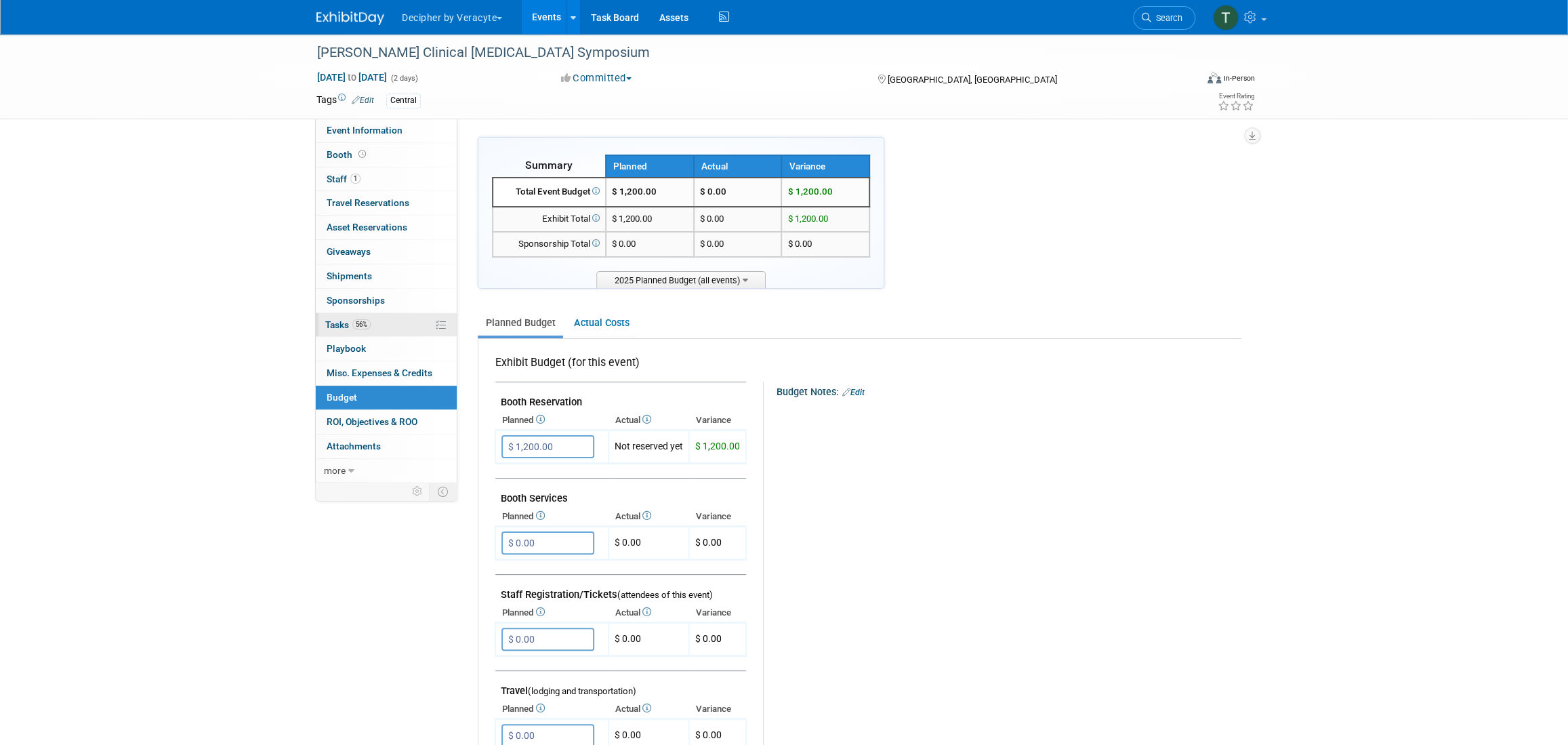
click at [373, 330] on link "56% Tasks 56%" at bounding box center [387, 325] width 141 height 23
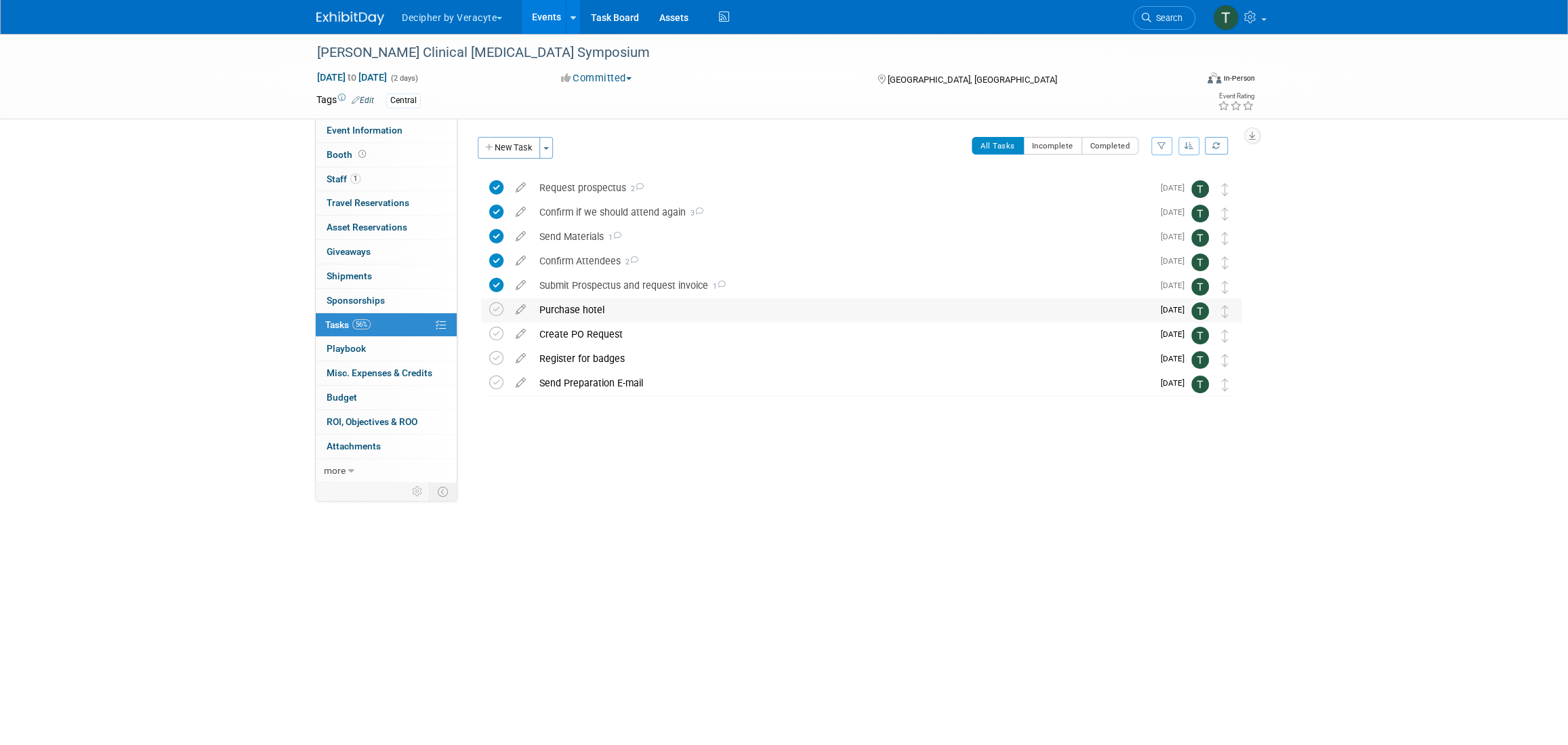
click at [584, 315] on div "Purchase hotel" at bounding box center [842, 310] width 620 height 23
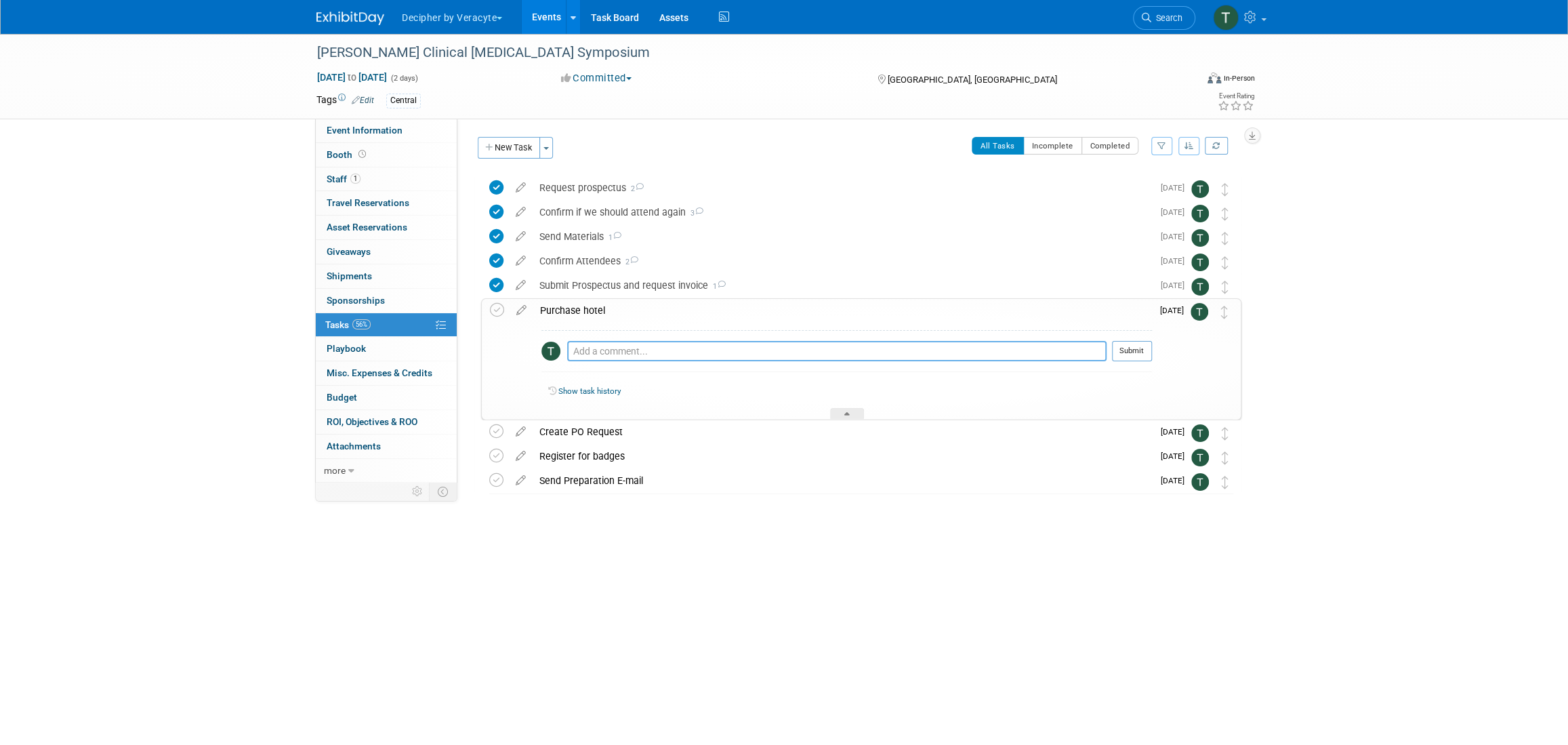
click at [625, 358] on textarea at bounding box center [836, 351] width 539 height 20
paste textarea "[URL][DOMAIN_NAME]"
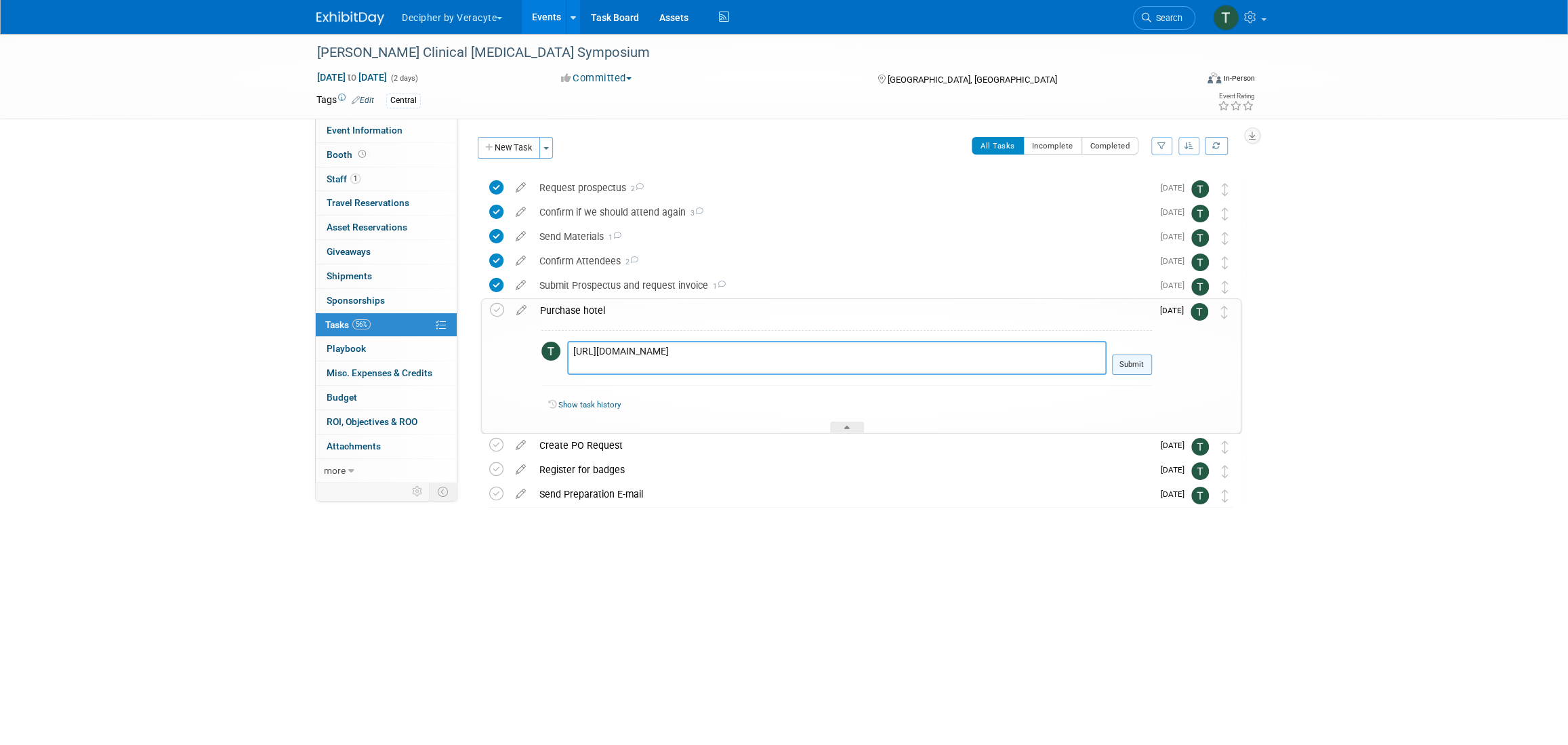
type textarea "[URL][DOMAIN_NAME]"
click at [1138, 366] on button "Submit" at bounding box center [1132, 365] width 40 height 20
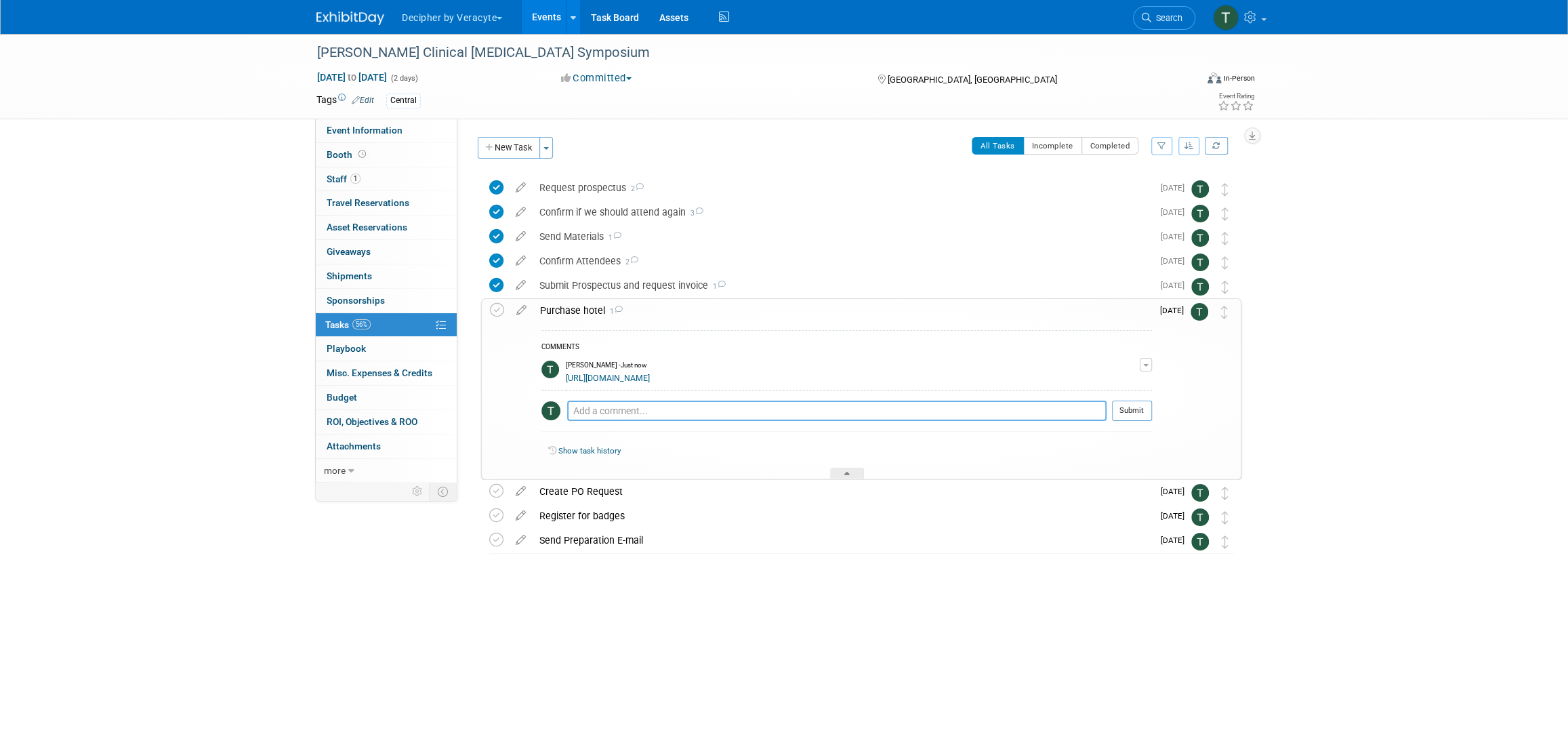
click at [602, 417] on textarea at bounding box center [836, 411] width 539 height 20
type textarea "sent to [PERSON_NAME] via email"
click at [1150, 425] on tr "Purchase hotel 1 COMMENTS [PERSON_NAME] - Just now [URL][DOMAIN_NAME] Remove" at bounding box center [861, 388] width 743 height 180
click at [1140, 418] on button "Submit" at bounding box center [1132, 411] width 40 height 20
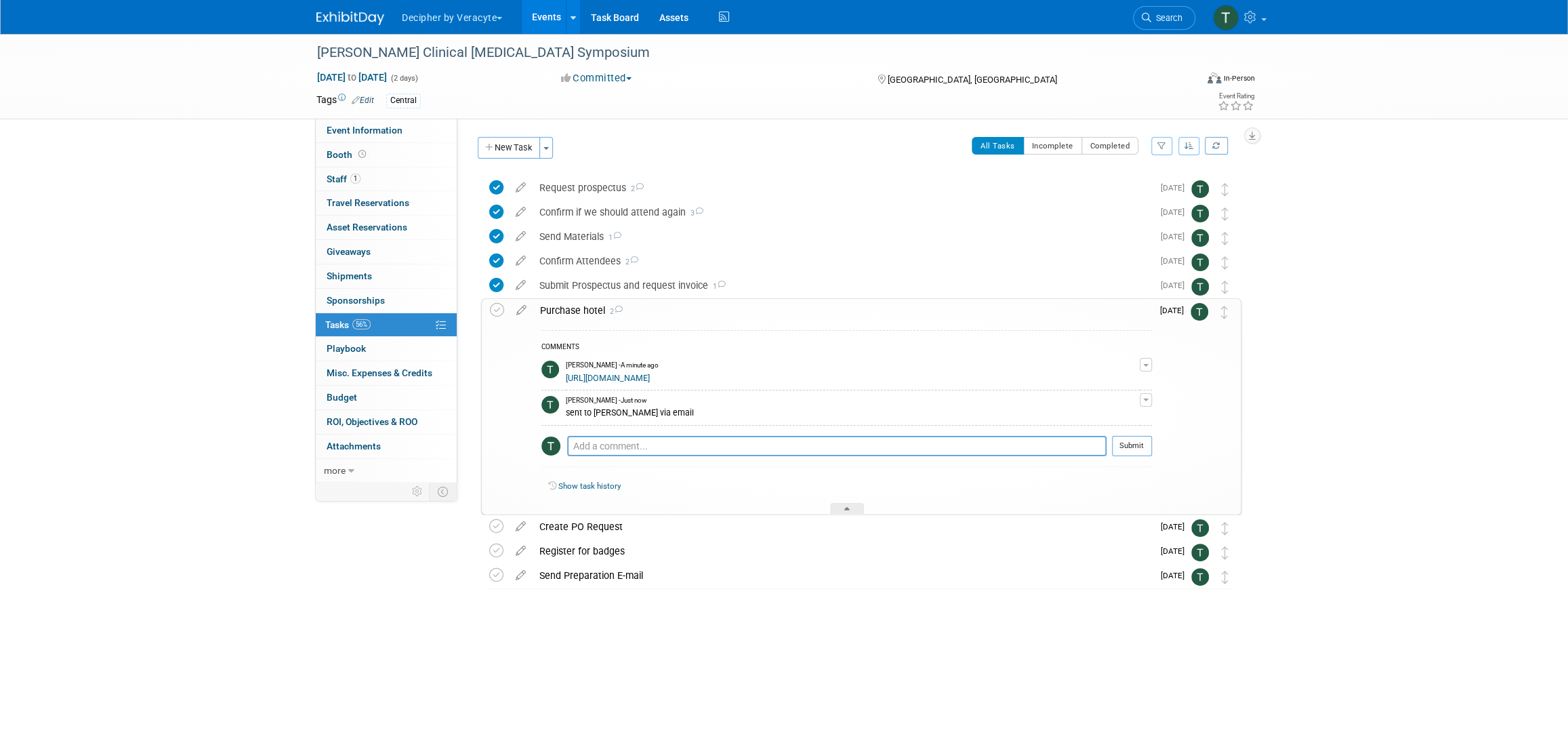
click at [617, 314] on span "2" at bounding box center [614, 311] width 18 height 9
